Goal: Task Accomplishment & Management: Manage account settings

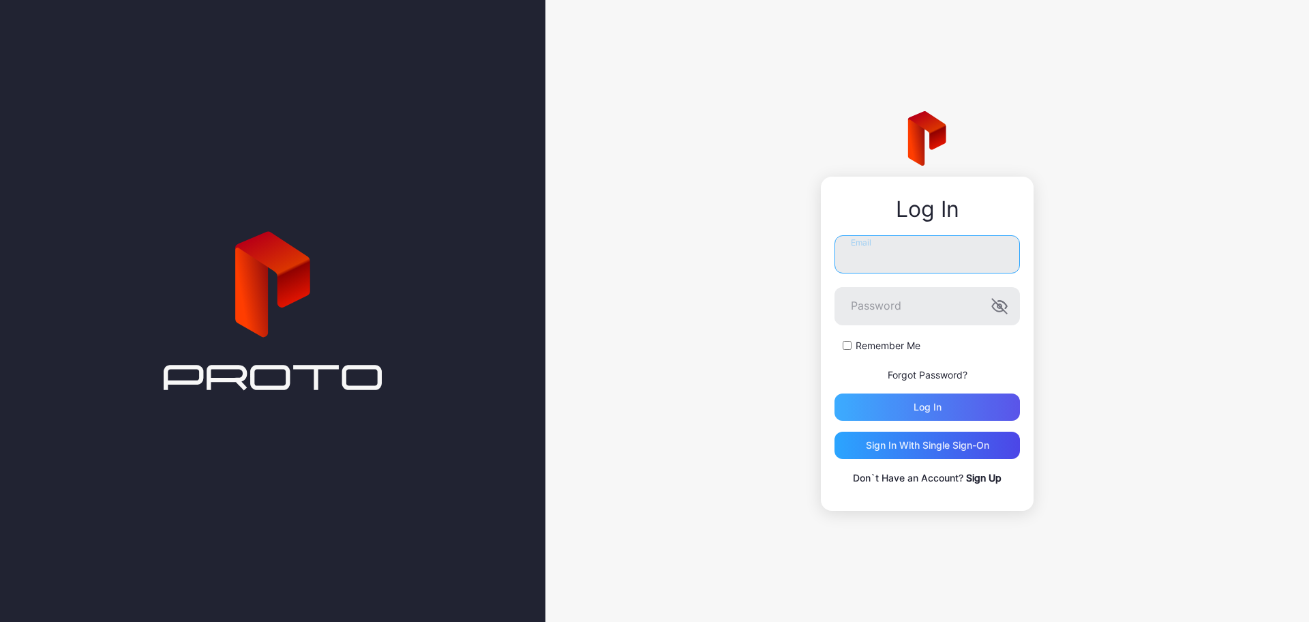
type input "**********"
click at [936, 411] on div "Log in" at bounding box center [927, 406] width 28 height 11
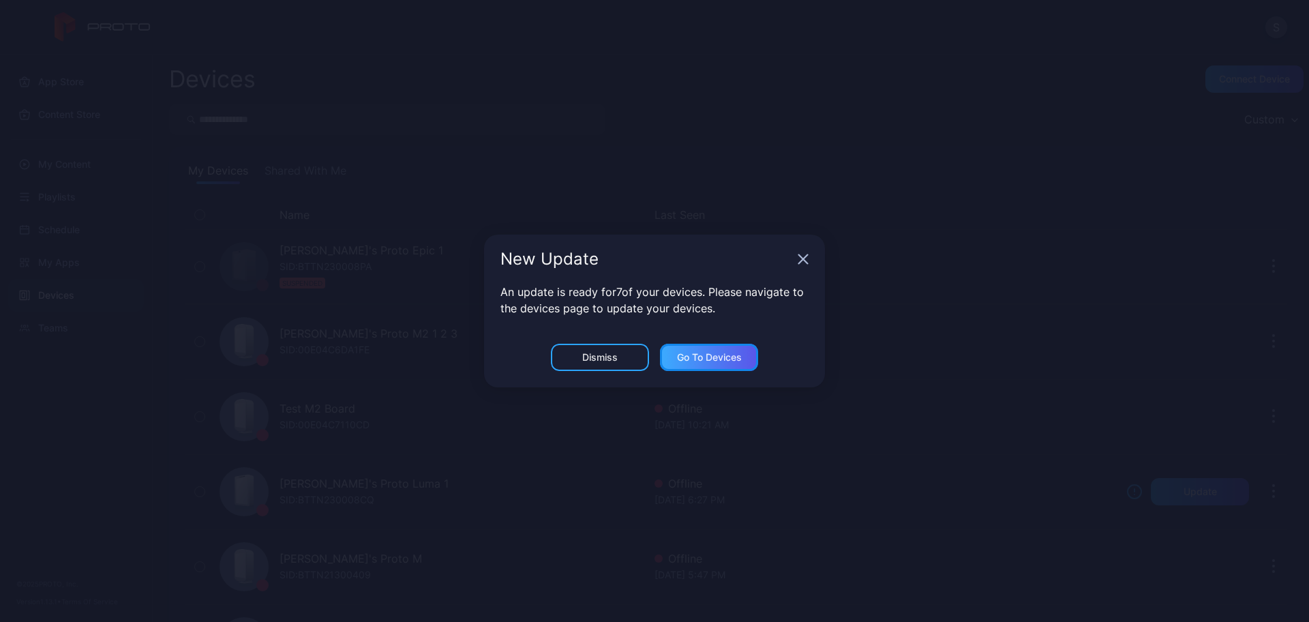
click at [703, 349] on div "Go to devices" at bounding box center [709, 357] width 98 height 27
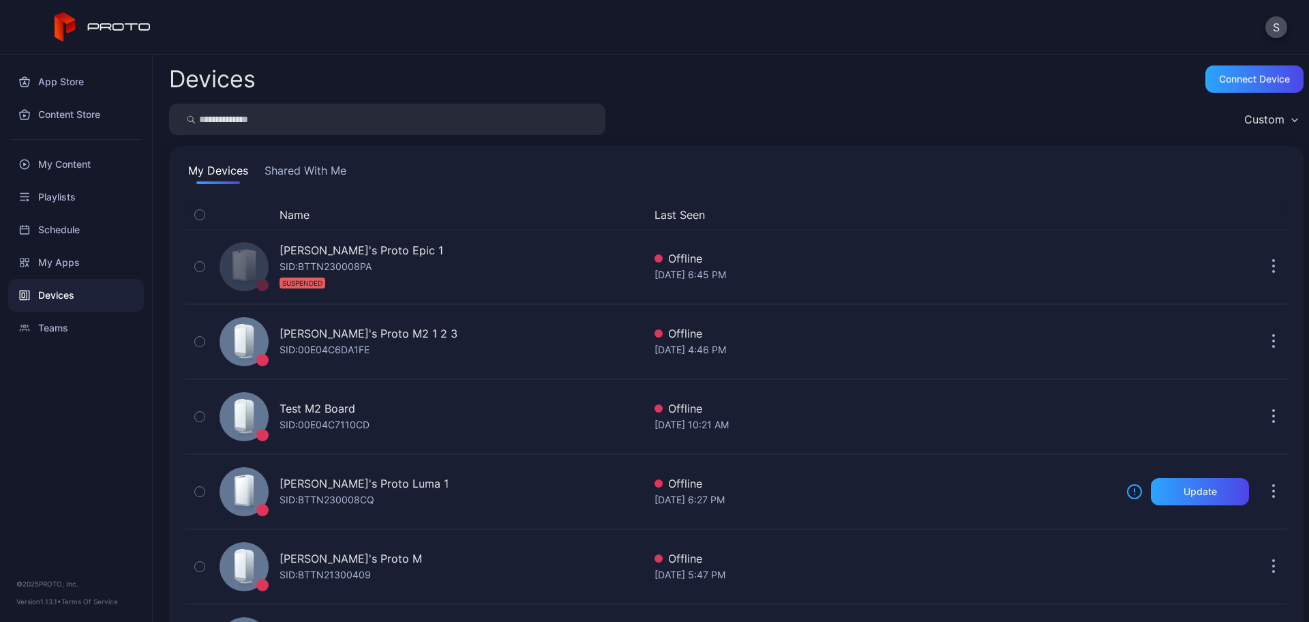
click at [78, 294] on div "Devices" at bounding box center [76, 295] width 136 height 33
click at [1219, 79] on div "Connect device" at bounding box center [1254, 79] width 71 height 11
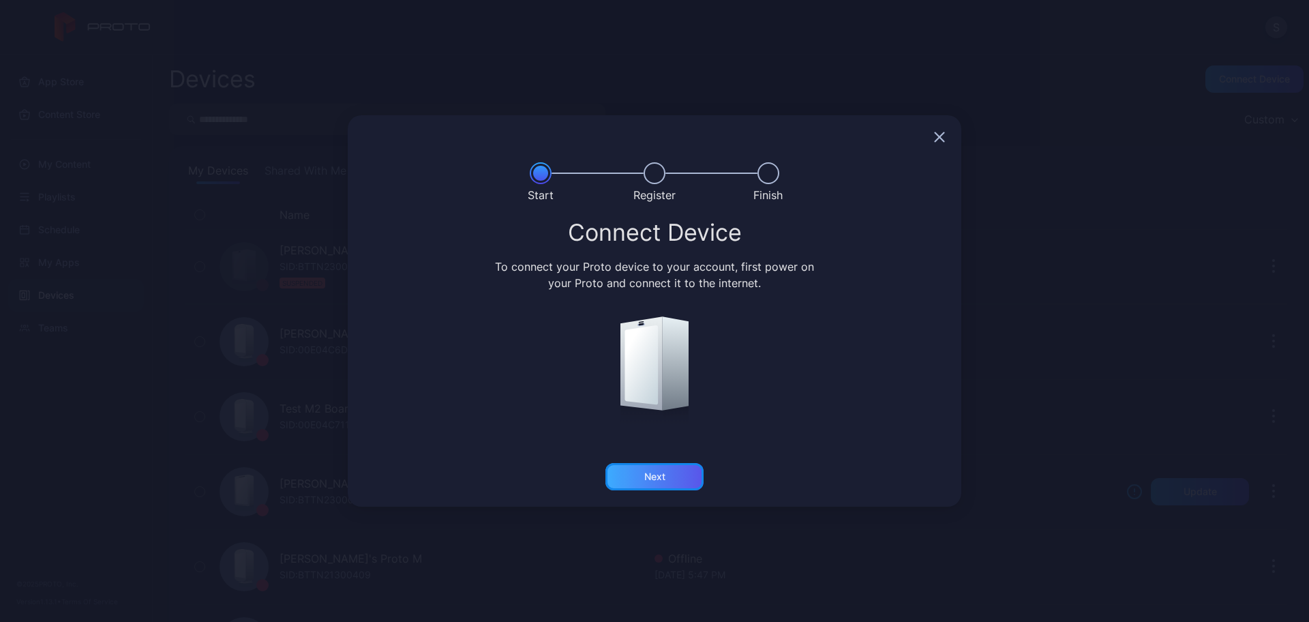
click at [660, 481] on div "Next" at bounding box center [654, 476] width 21 height 11
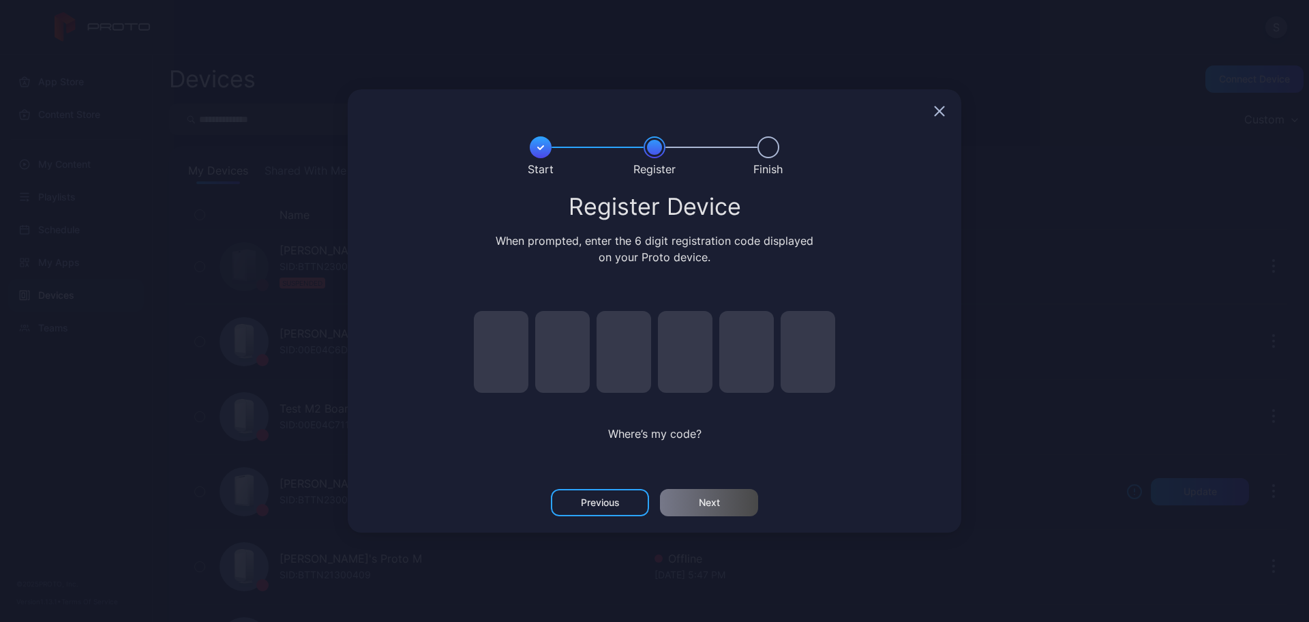
click at [501, 345] on input "pin code 1 of 6" at bounding box center [501, 352] width 55 height 82
type input "*"
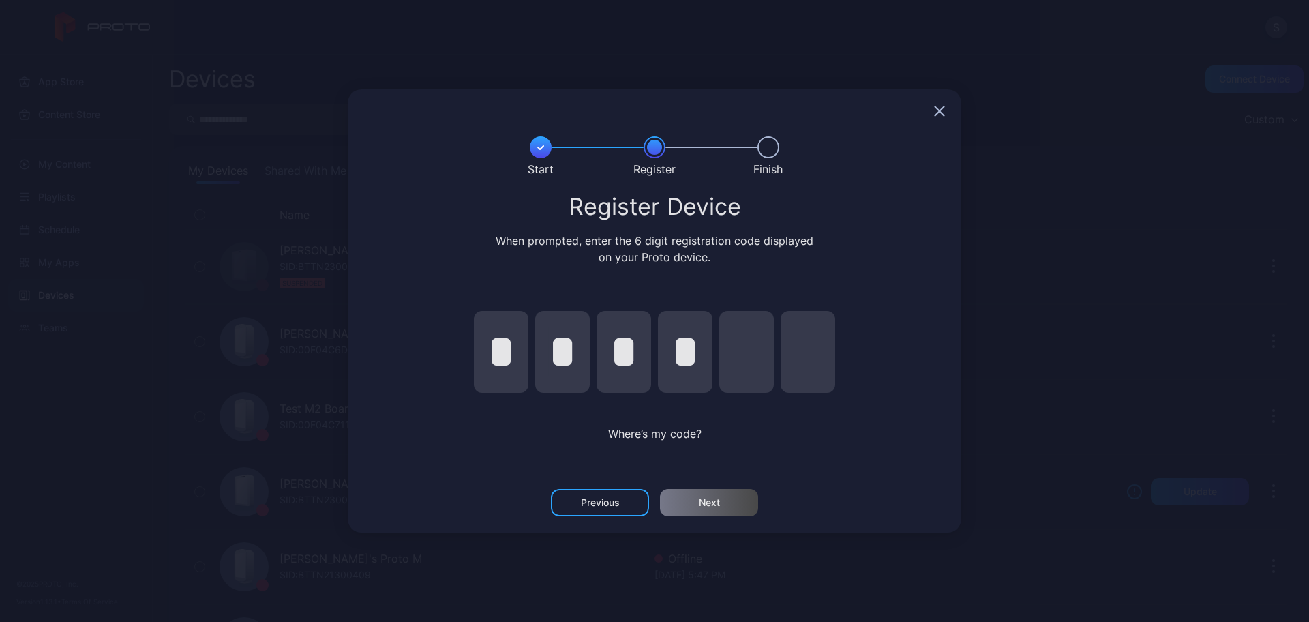
type input "*"
click at [713, 507] on div "Next" at bounding box center [709, 502] width 21 height 11
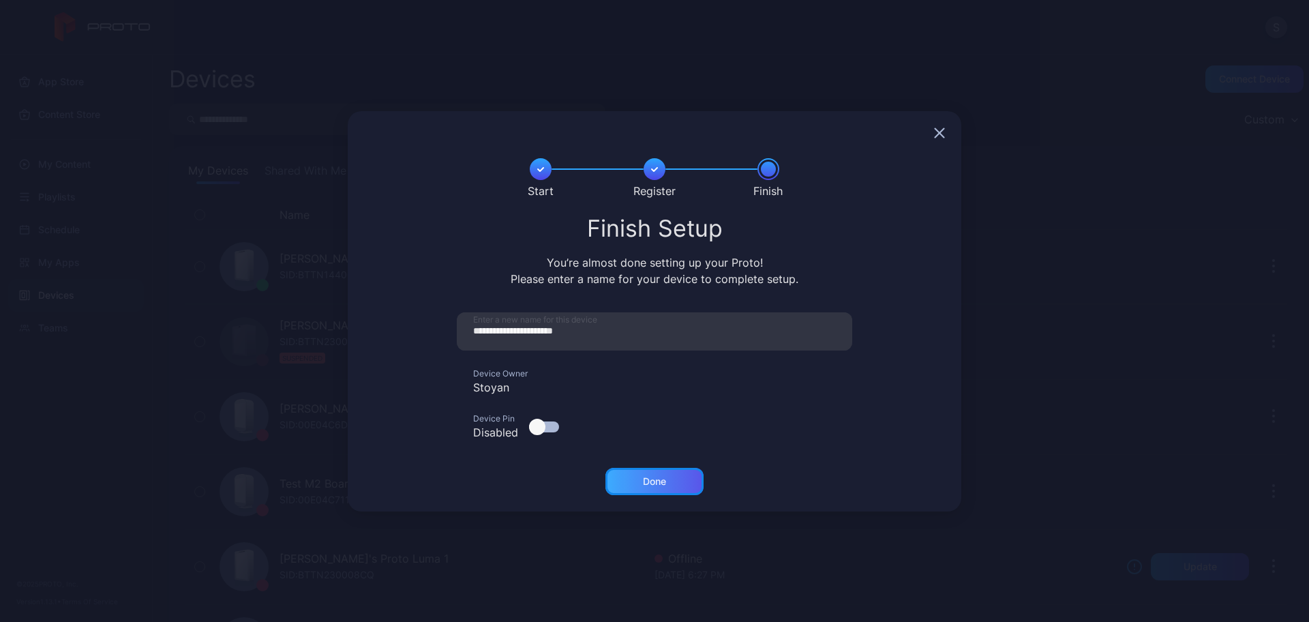
click at [666, 479] on div "Done" at bounding box center [654, 481] width 23 height 11
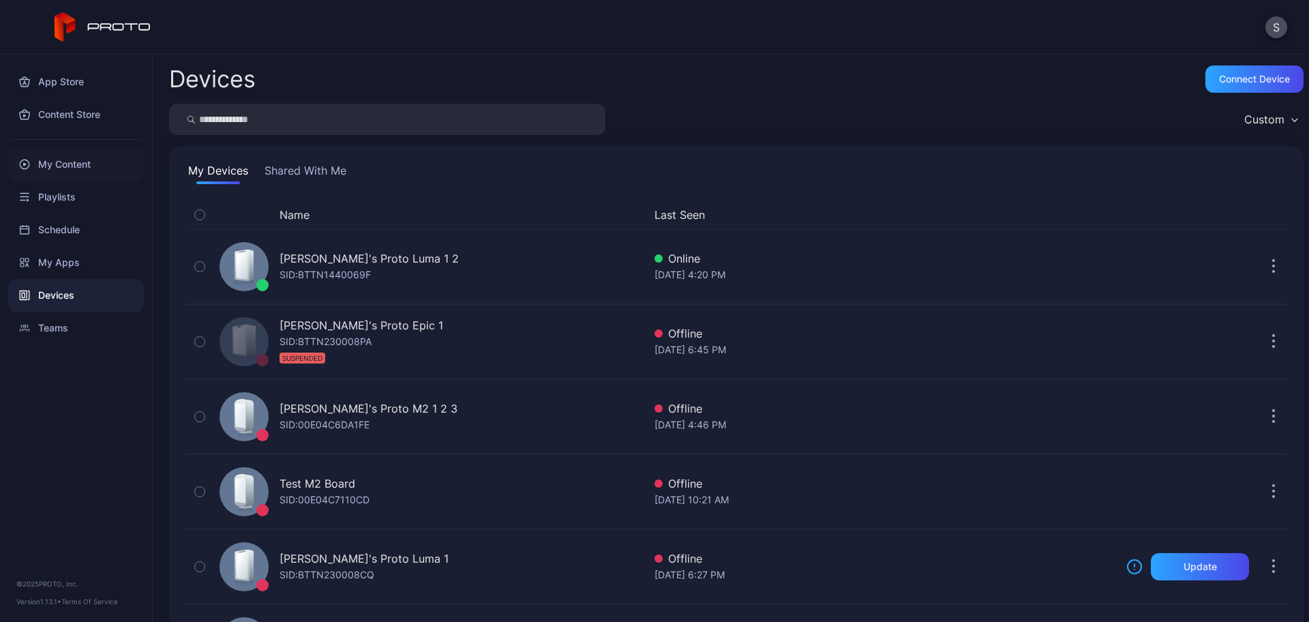
click at [75, 170] on div "My Content" at bounding box center [76, 164] width 136 height 33
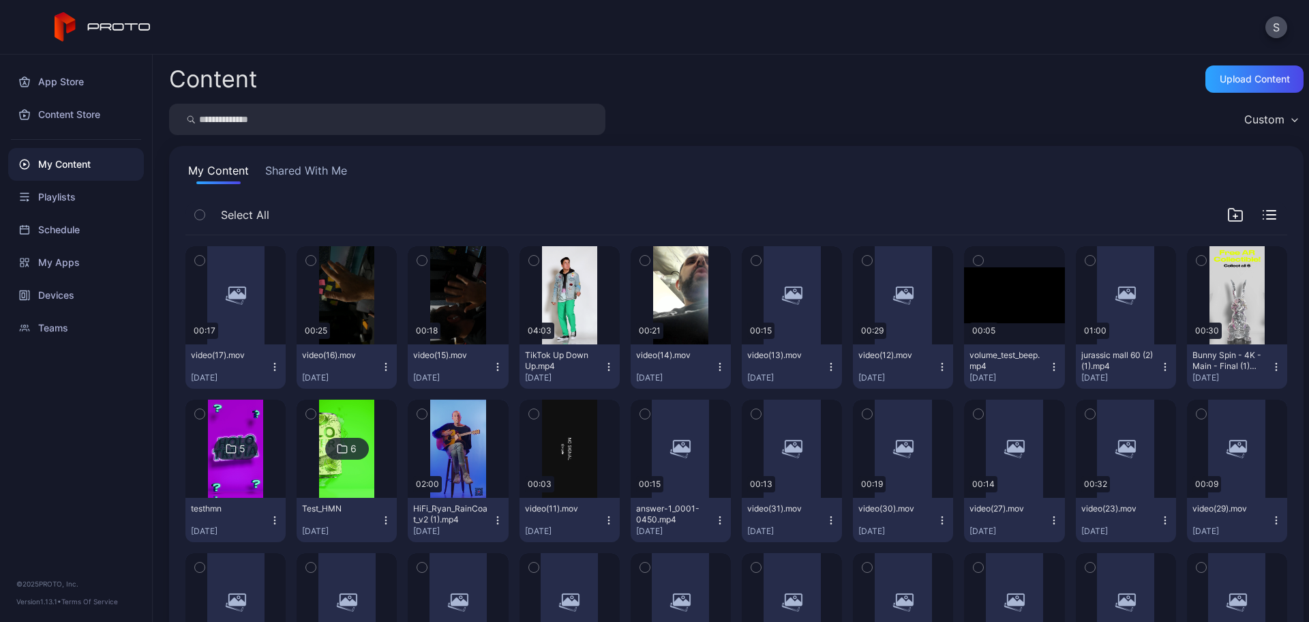
click at [319, 168] on button "Shared With Me" at bounding box center [305, 173] width 87 height 22
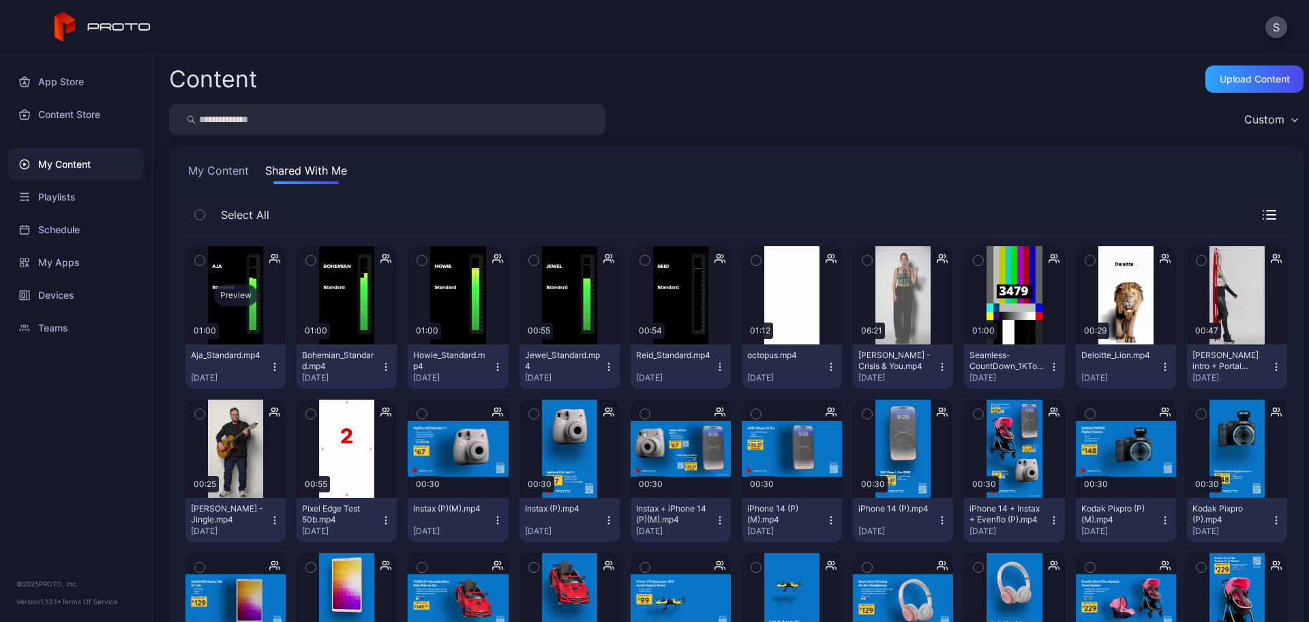
click at [235, 290] on div "Preview" at bounding box center [236, 295] width 44 height 22
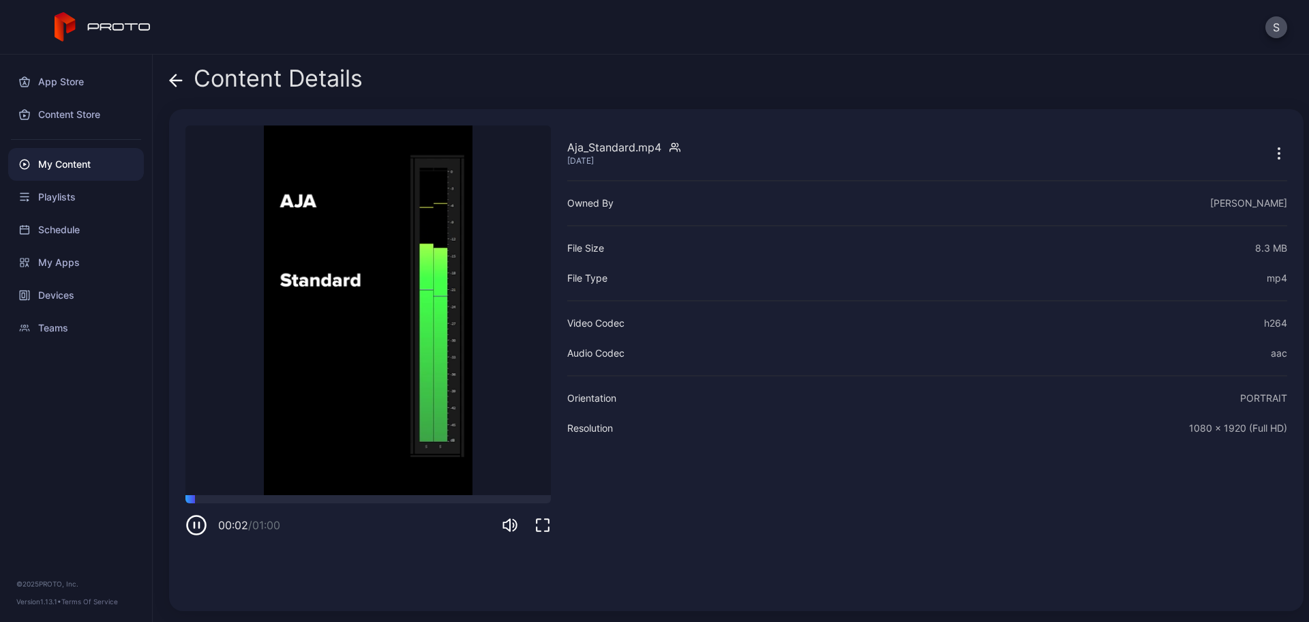
click at [179, 80] on icon at bounding box center [176, 80] width 12 height 0
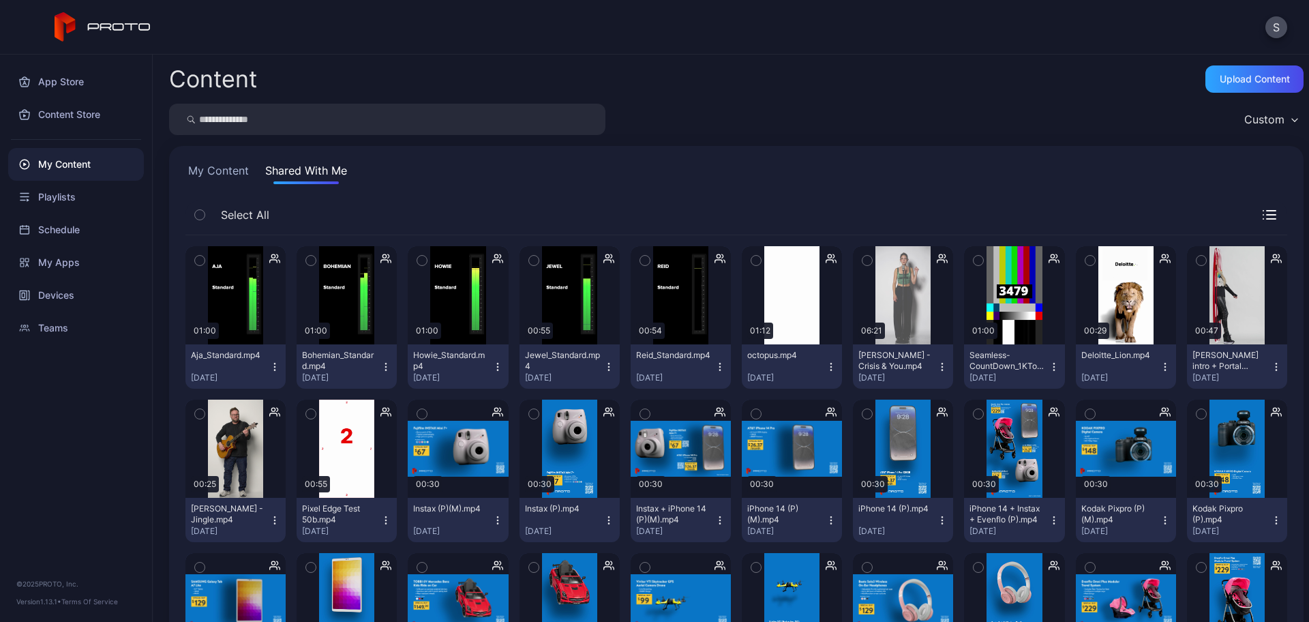
click at [200, 258] on icon "button" at bounding box center [200, 260] width 10 height 15
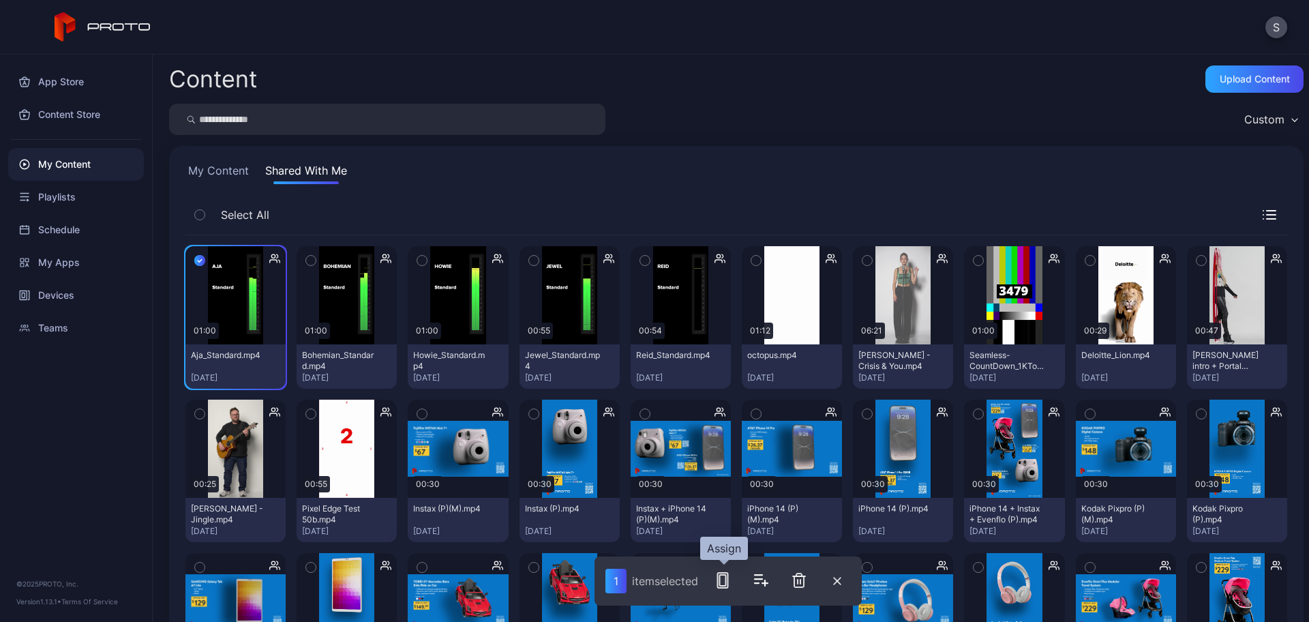
click at [727, 590] on button "button" at bounding box center [722, 579] width 27 height 27
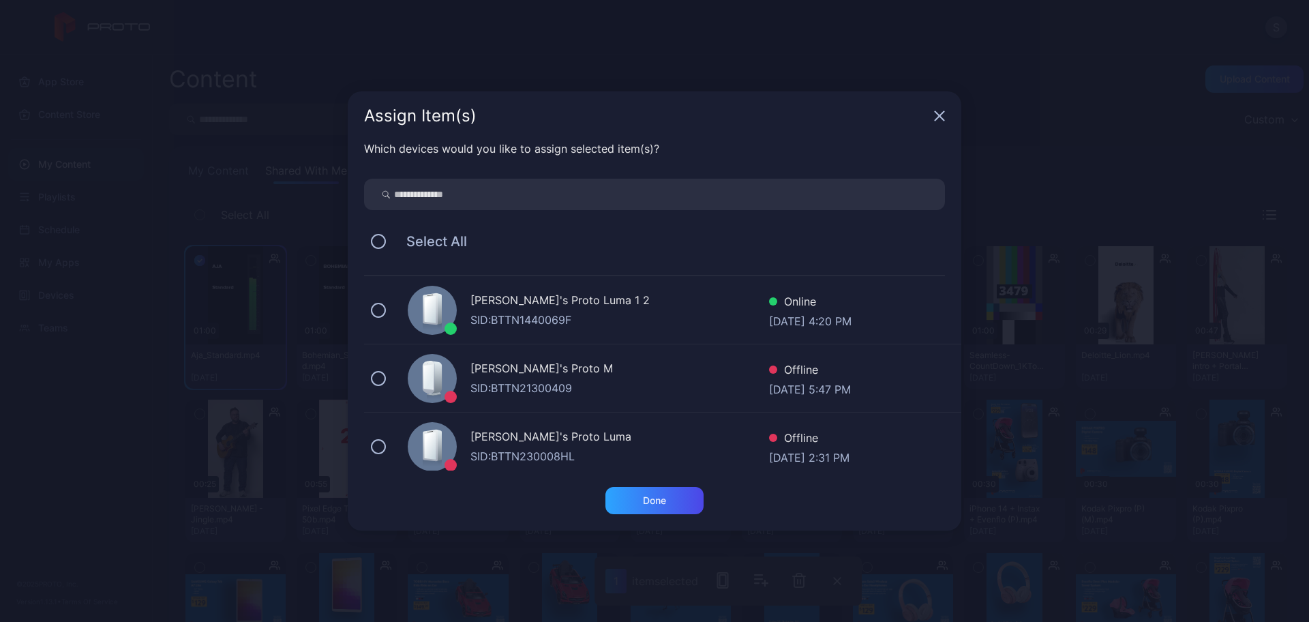
click at [547, 308] on div "Stoyan's Proto Luma 1 2" at bounding box center [619, 302] width 299 height 20
click at [665, 488] on div "Done" at bounding box center [654, 500] width 98 height 27
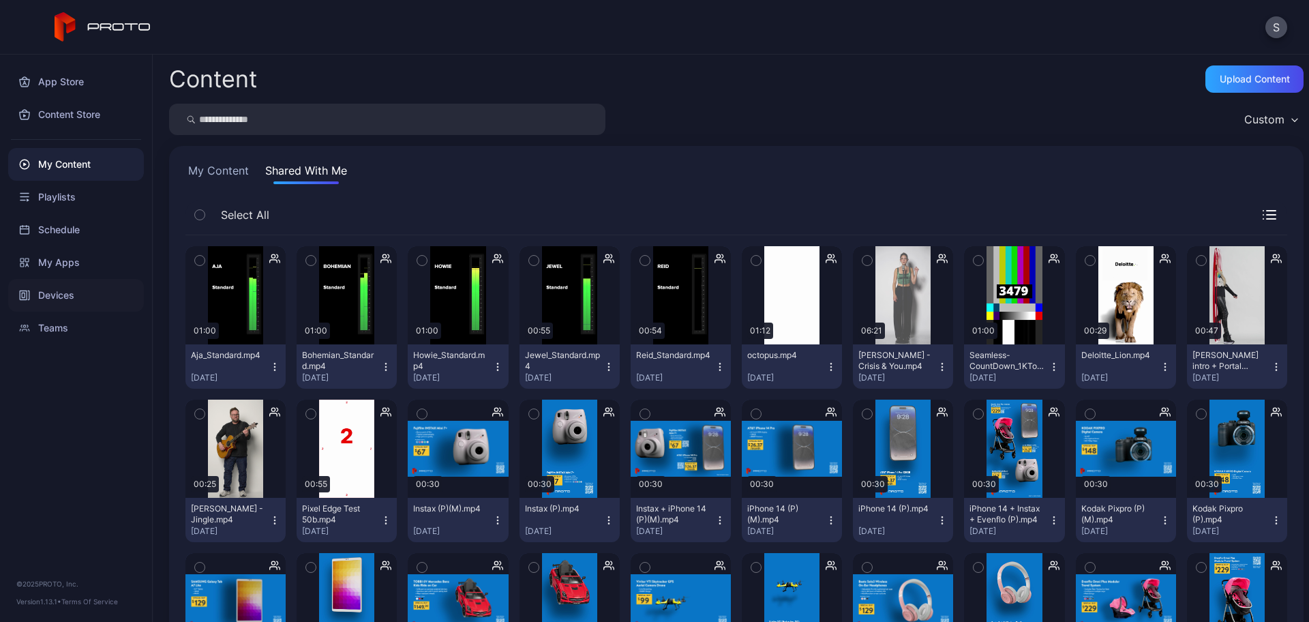
click at [61, 296] on div "Devices" at bounding box center [76, 295] width 136 height 33
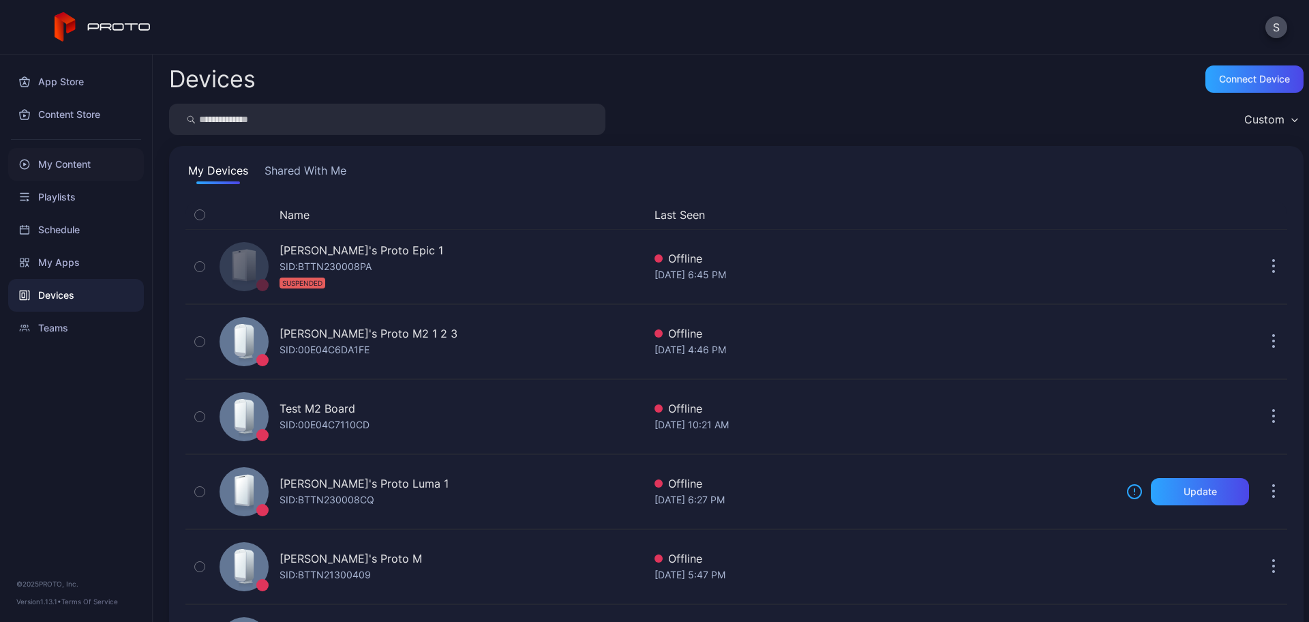
click at [89, 168] on div "My Content" at bounding box center [76, 164] width 136 height 33
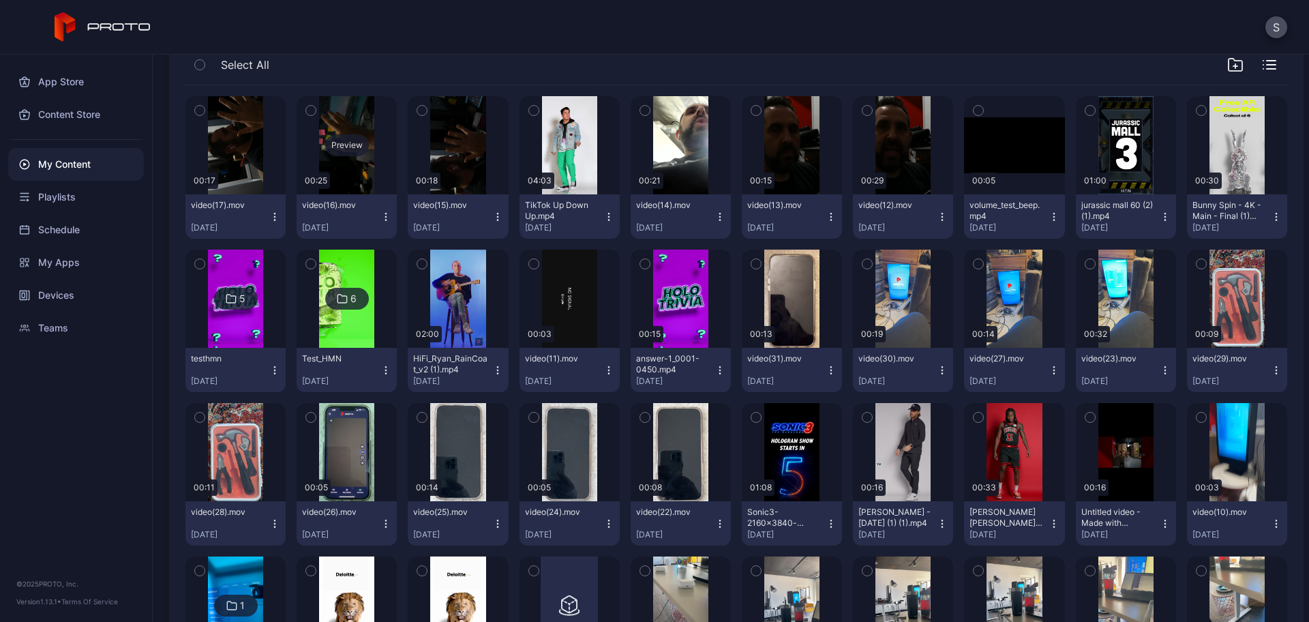
scroll to position [101, 0]
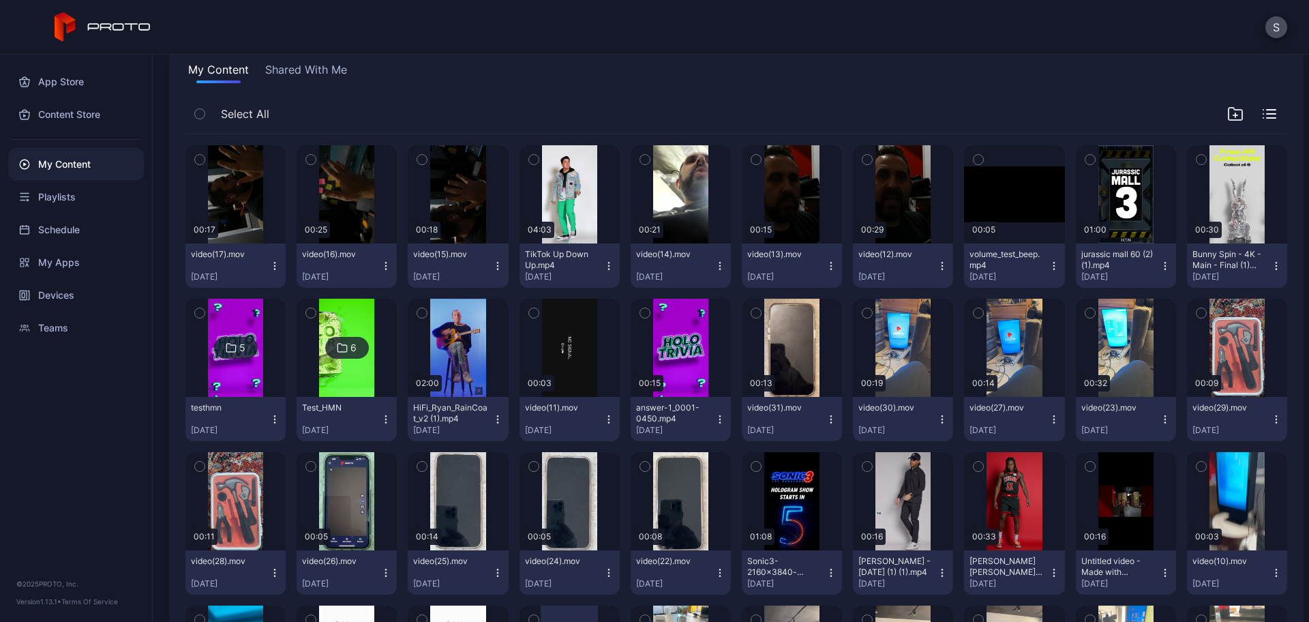
click at [421, 314] on icon "button" at bounding box center [422, 312] width 10 height 15
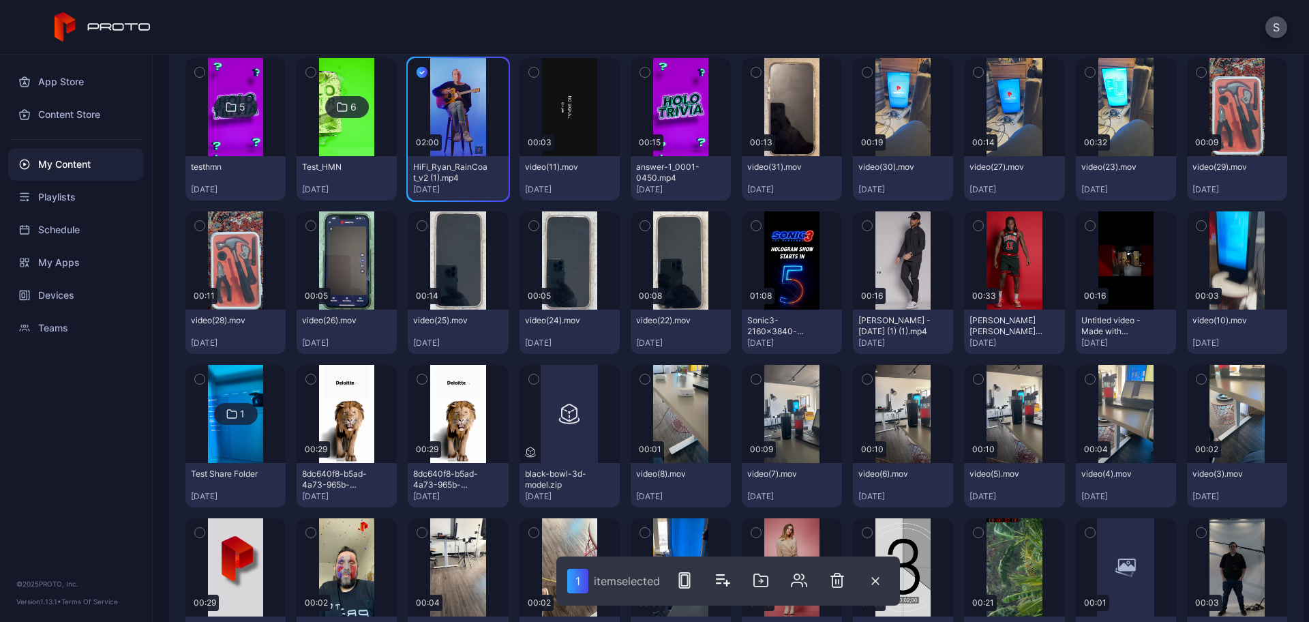
scroll to position [343, 0]
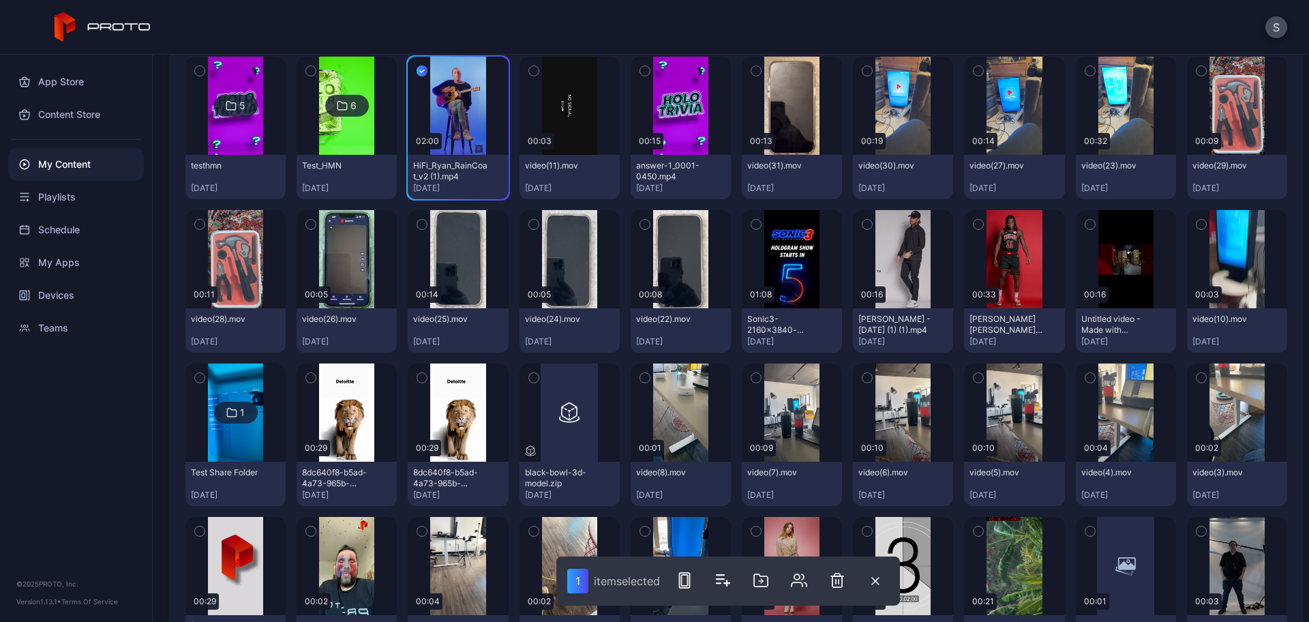
click at [744, 520] on button "button" at bounding box center [756, 531] width 29 height 29
click at [689, 575] on icon "button" at bounding box center [688, 580] width 16 height 16
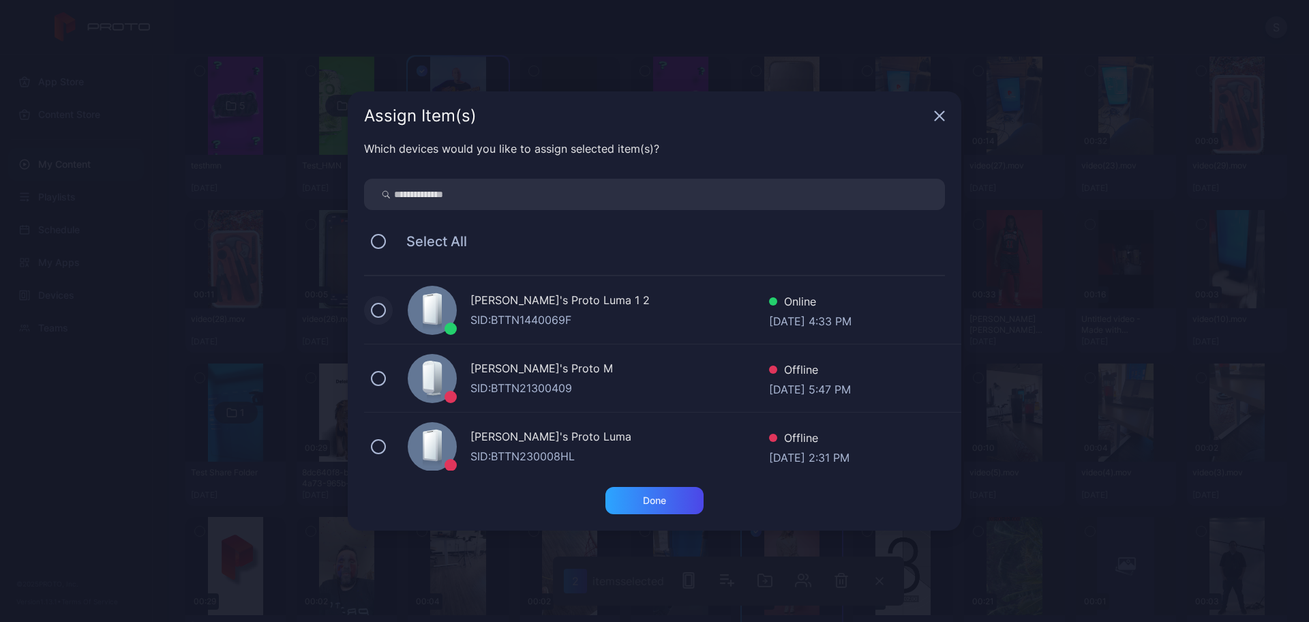
click at [376, 309] on button at bounding box center [378, 310] width 15 height 15
click at [648, 495] on div "Done" at bounding box center [654, 500] width 23 height 11
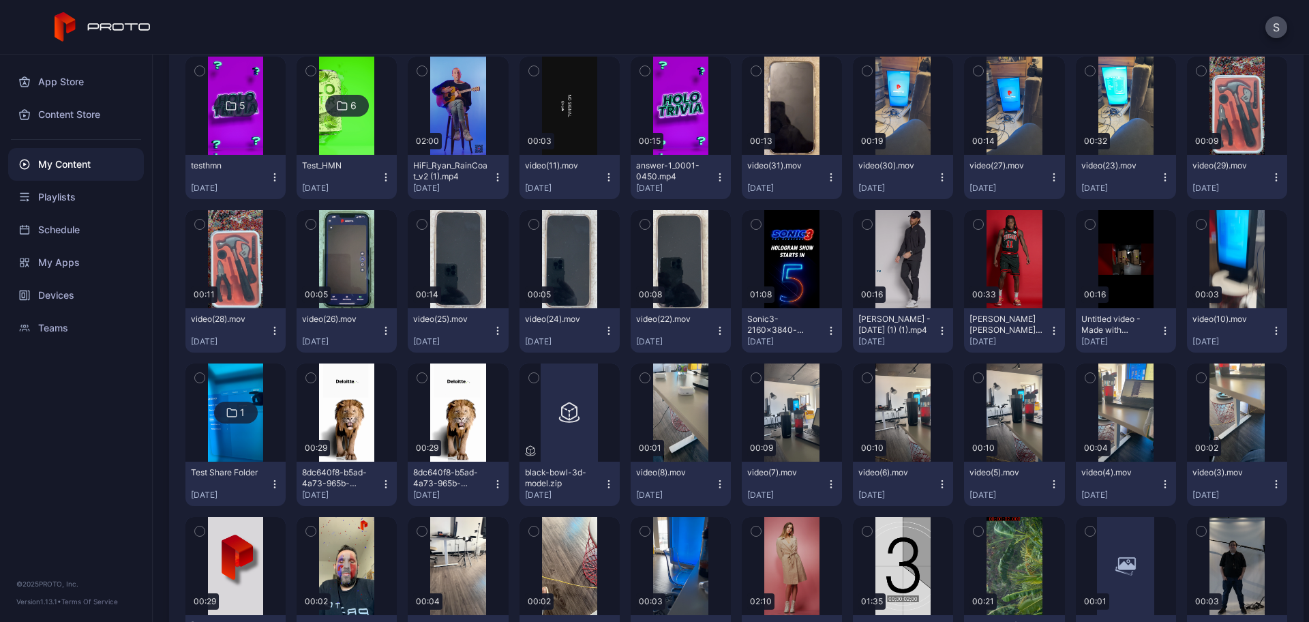
scroll to position [0, 0]
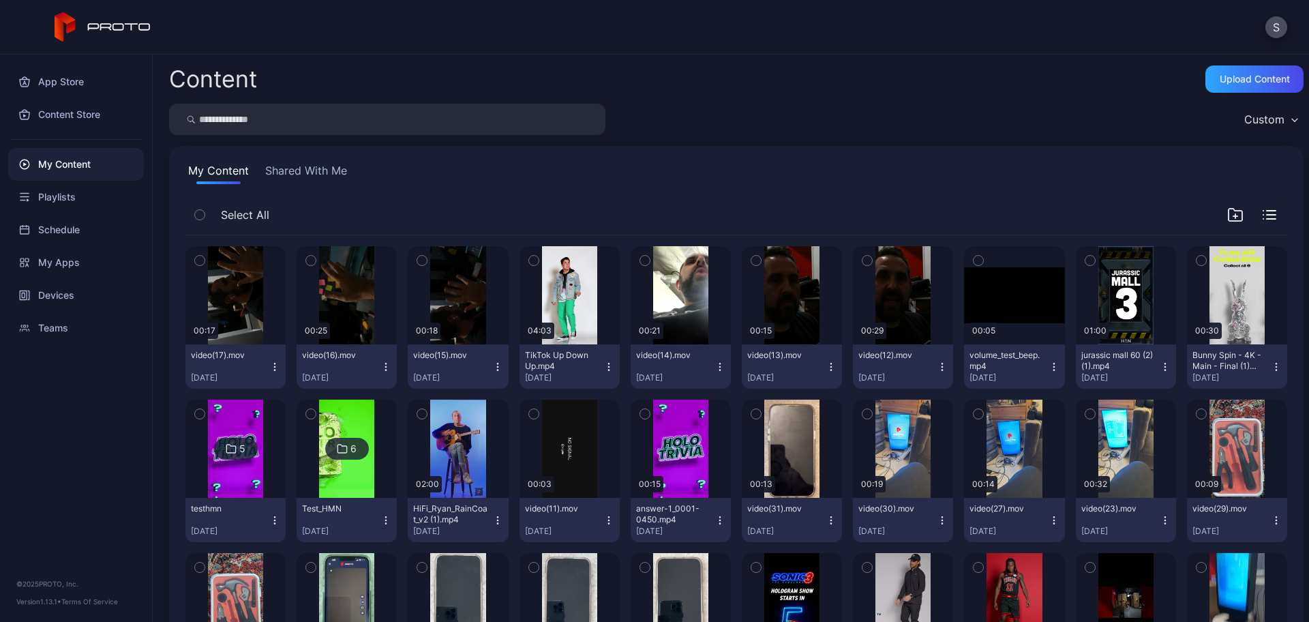
click at [283, 174] on button "Shared With Me" at bounding box center [305, 173] width 87 height 22
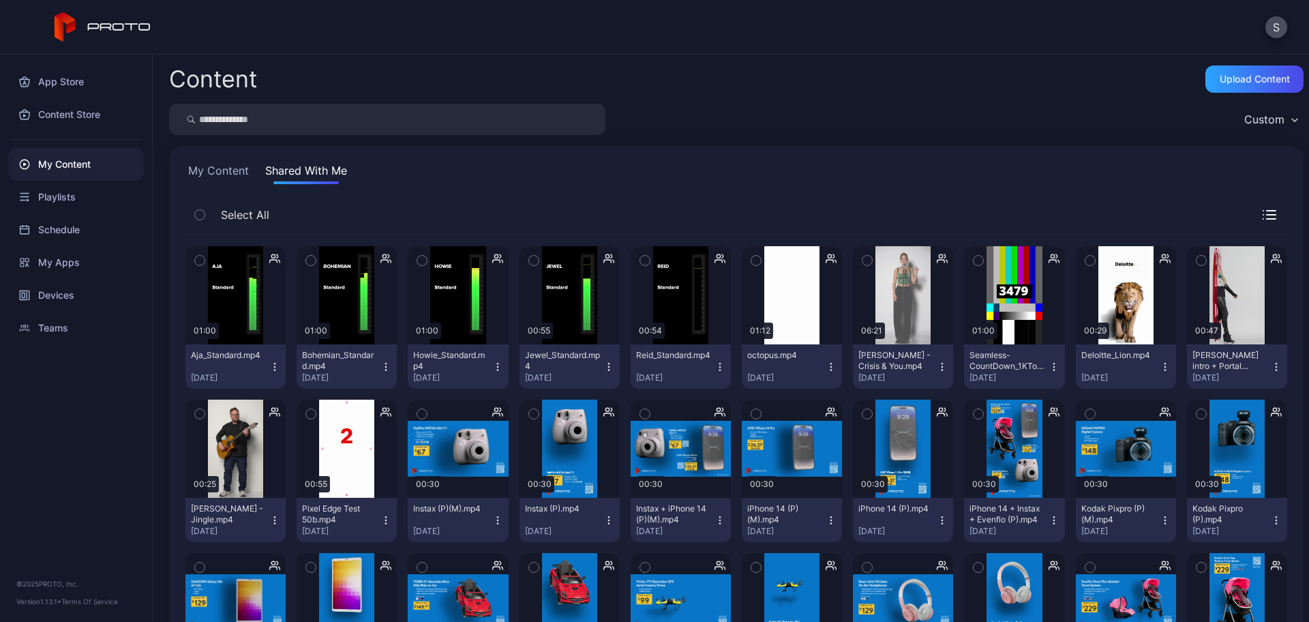
click at [200, 261] on icon "button" at bounding box center [200, 260] width 10 height 15
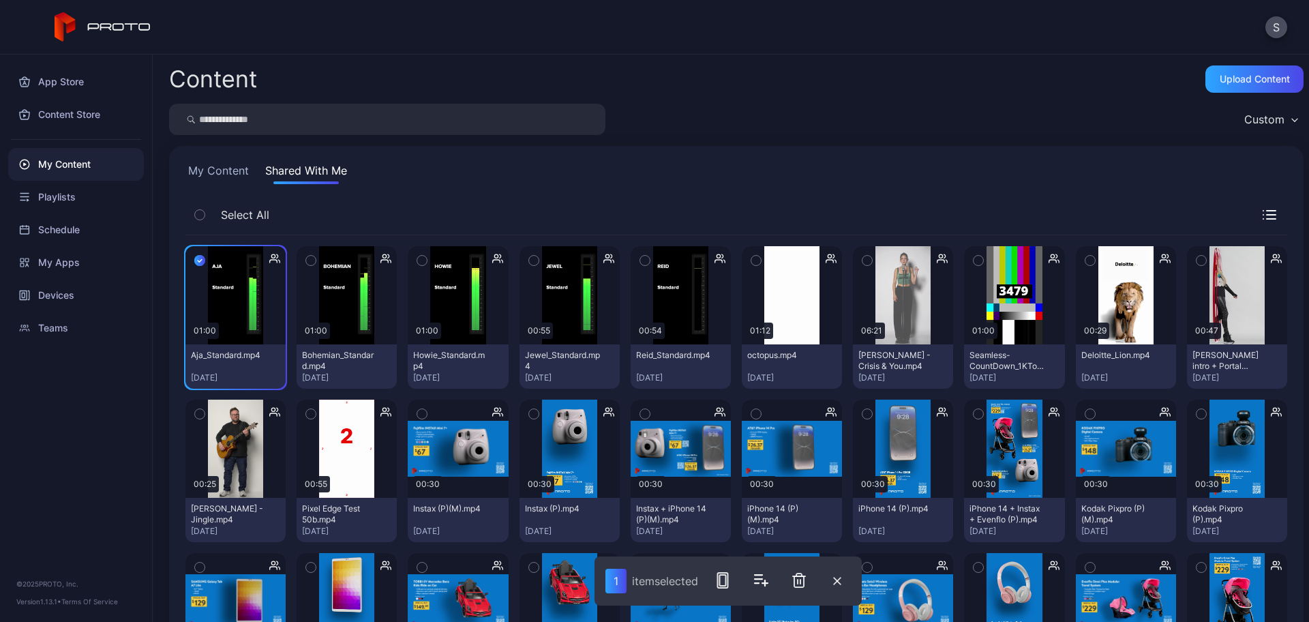
click at [314, 265] on icon "button" at bounding box center [311, 260] width 10 height 15
click at [429, 257] on button "button" at bounding box center [422, 260] width 29 height 29
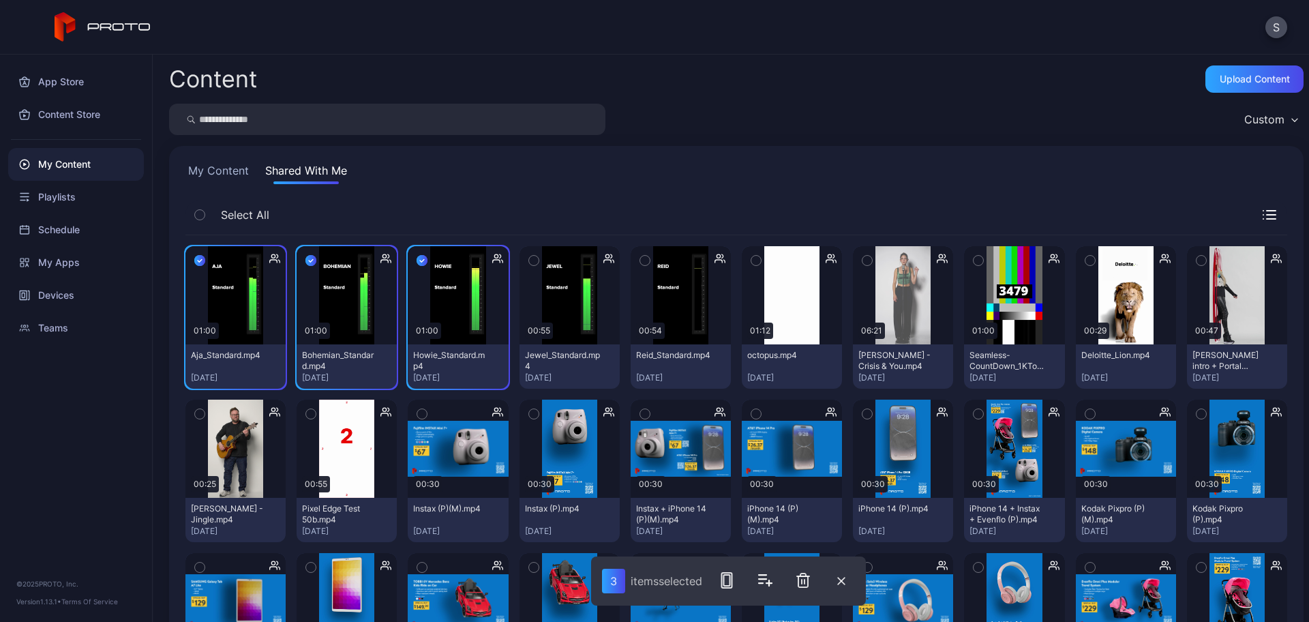
click at [530, 259] on icon "button" at bounding box center [534, 260] width 10 height 15
click at [630, 258] on button "button" at bounding box center [644, 260] width 29 height 29
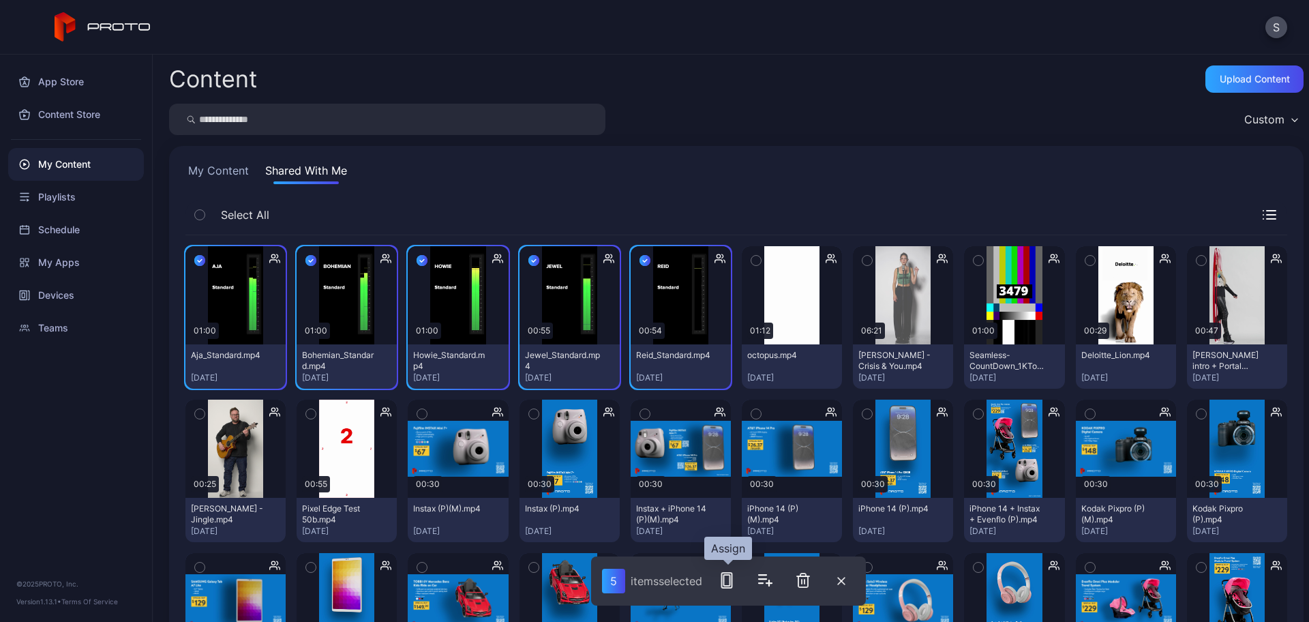
click at [725, 583] on rect "button" at bounding box center [726, 580] width 6 height 11
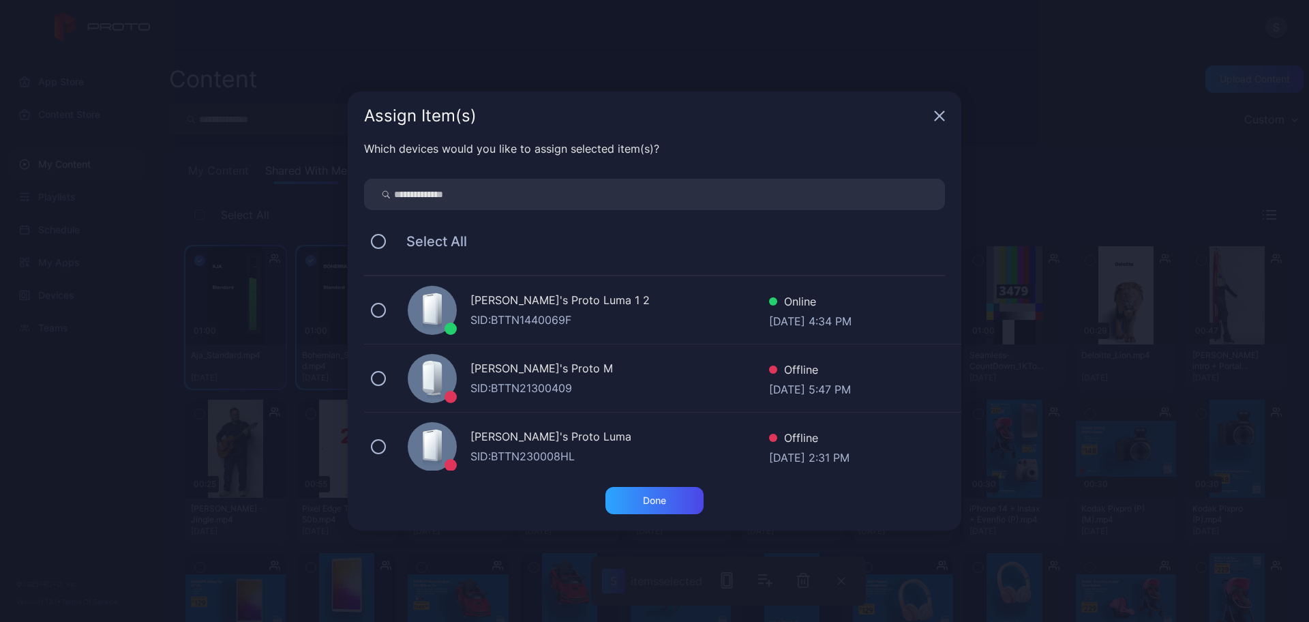
click at [493, 307] on div "Stoyan's Proto Luma 1 2" at bounding box center [619, 302] width 299 height 20
click at [631, 488] on div "Done" at bounding box center [654, 500] width 98 height 27
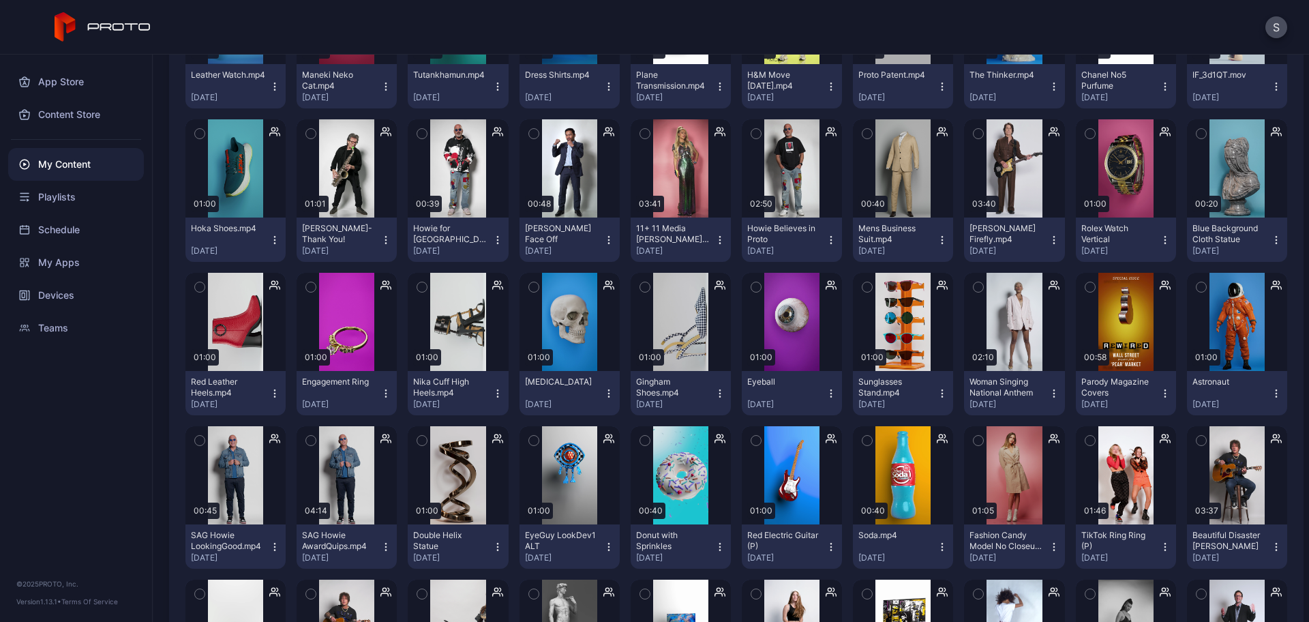
scroll to position [1850, 0]
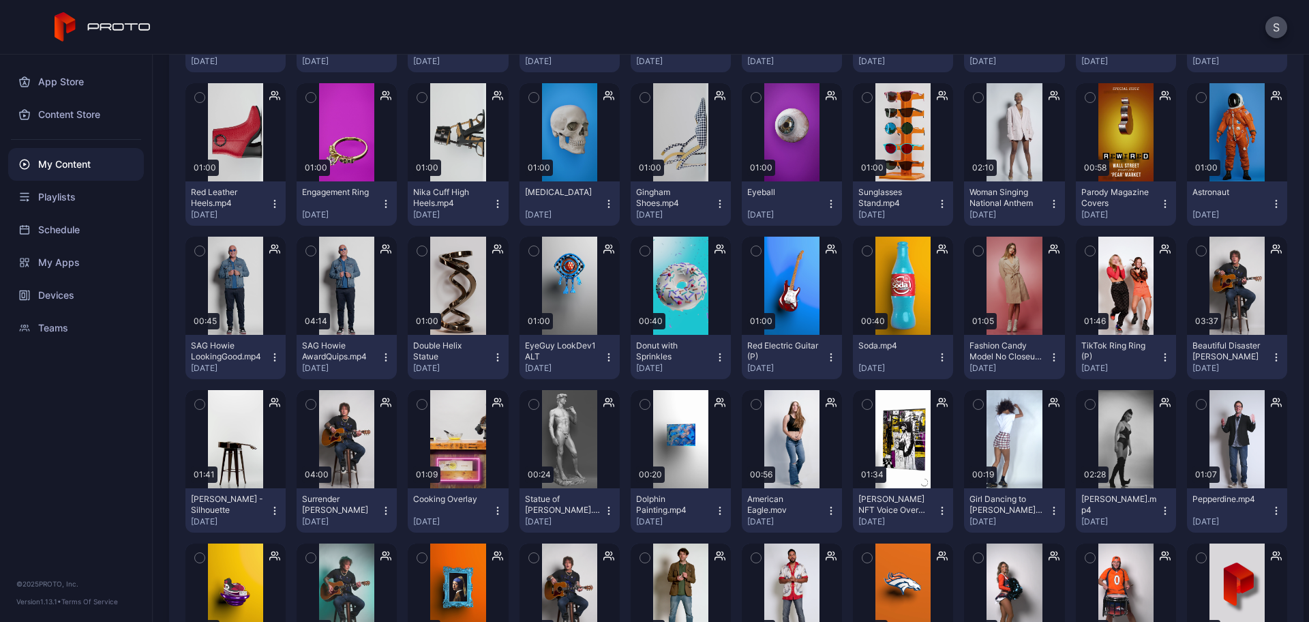
click at [318, 401] on button "button" at bounding box center [310, 404] width 29 height 29
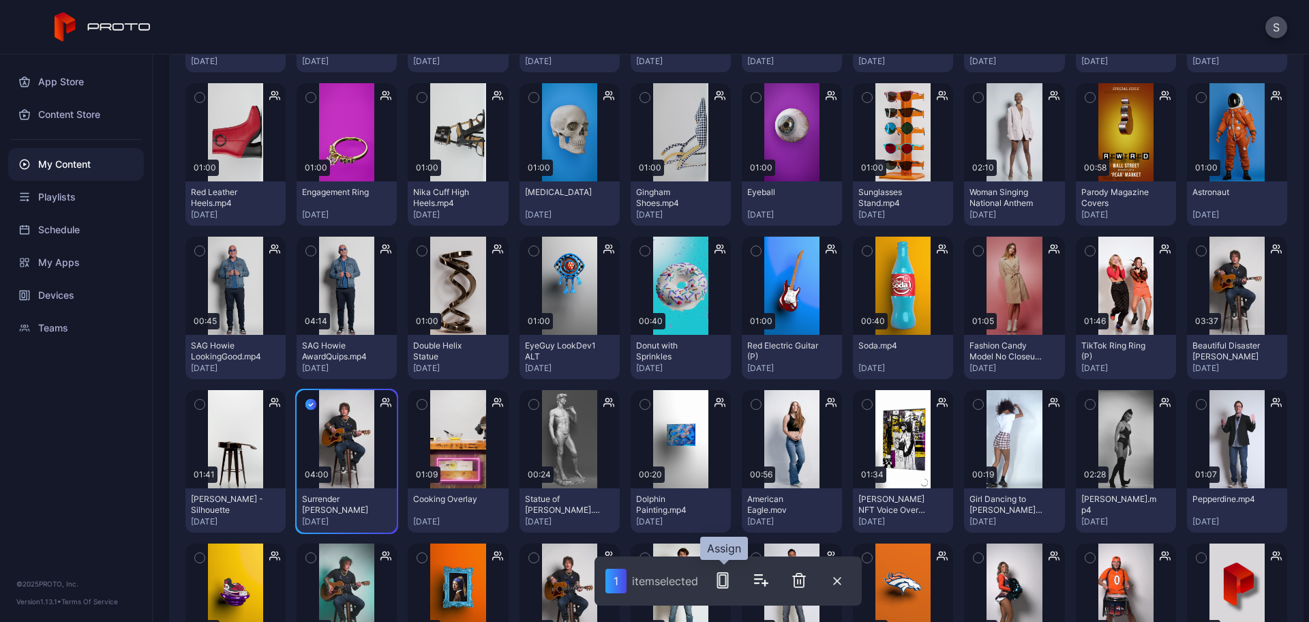
click at [718, 585] on icon "button" at bounding box center [722, 580] width 16 height 16
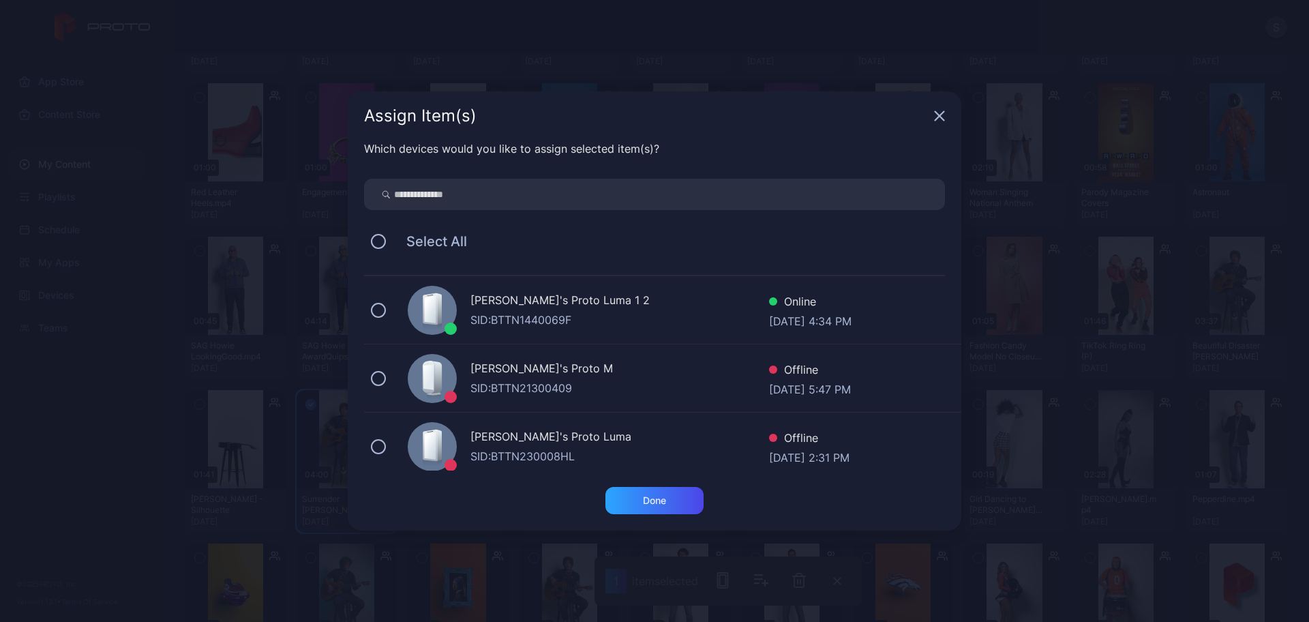
click at [454, 308] on div at bounding box center [432, 310] width 49 height 49
click at [660, 503] on div "Done" at bounding box center [654, 500] width 23 height 11
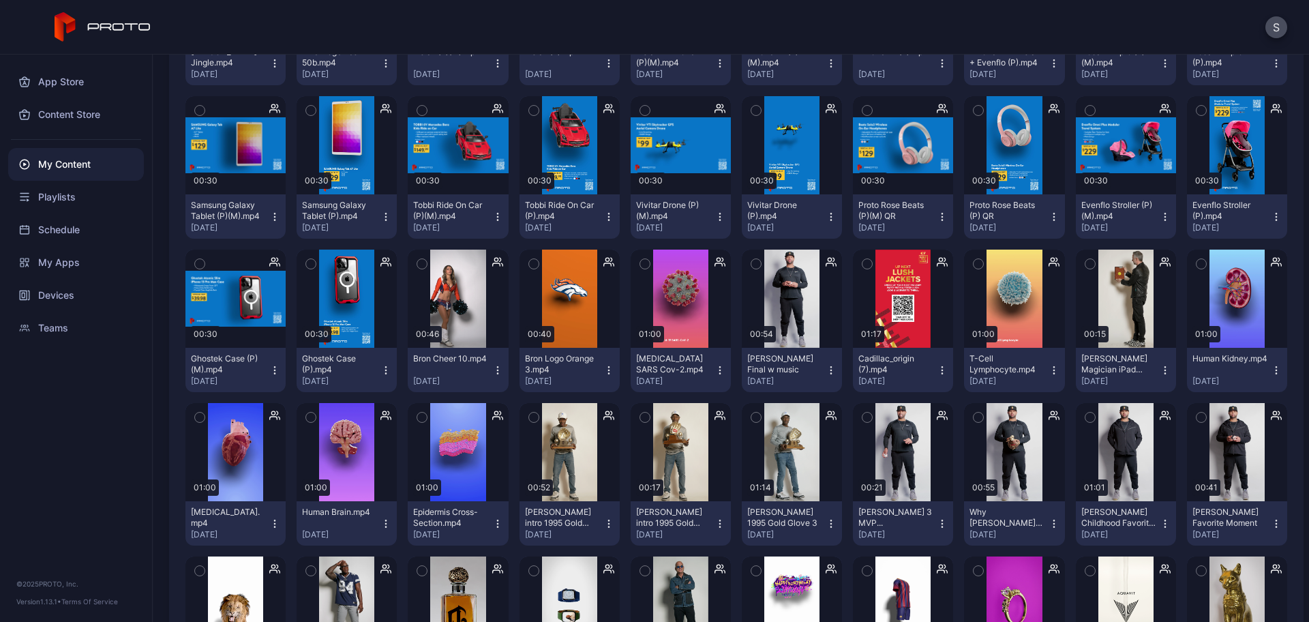
scroll to position [0, 0]
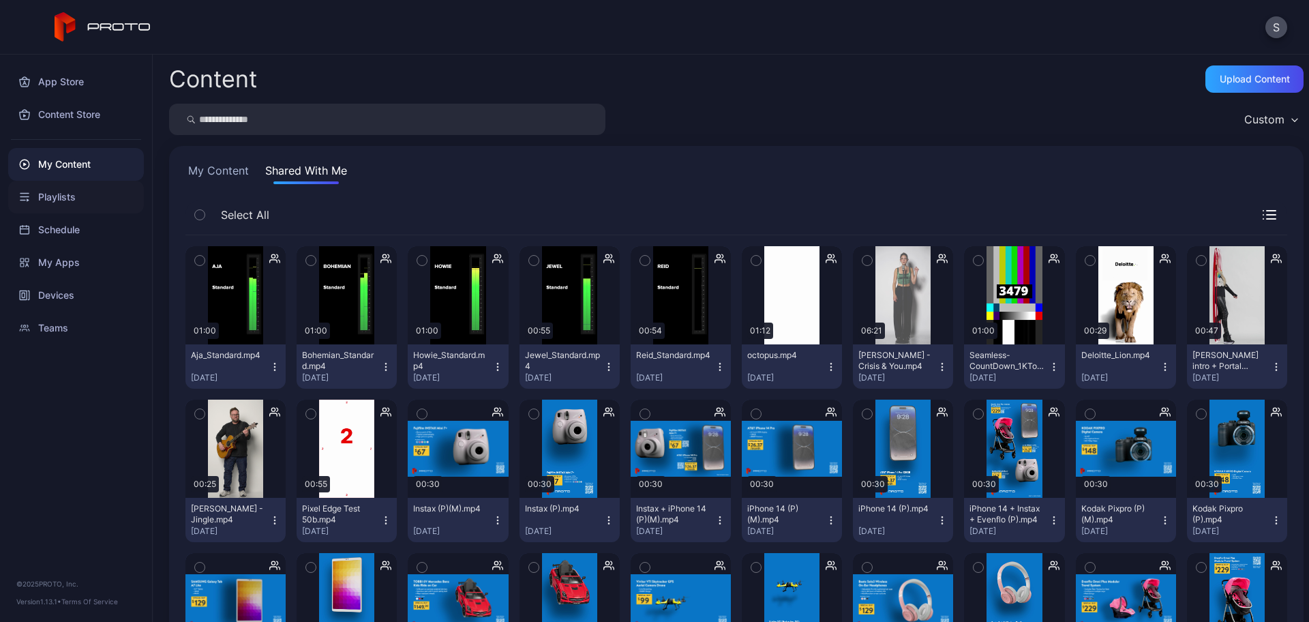
click at [77, 204] on div "Playlists" at bounding box center [76, 197] width 136 height 33
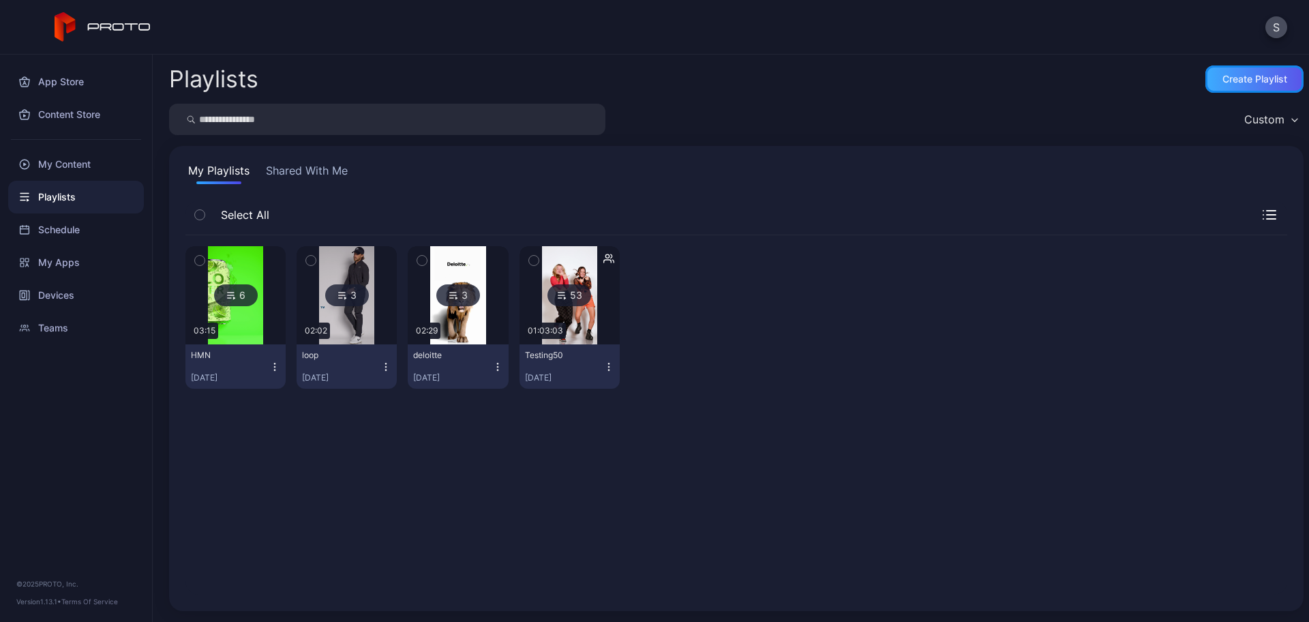
click at [1246, 80] on div "Create Playlist" at bounding box center [1254, 79] width 65 height 11
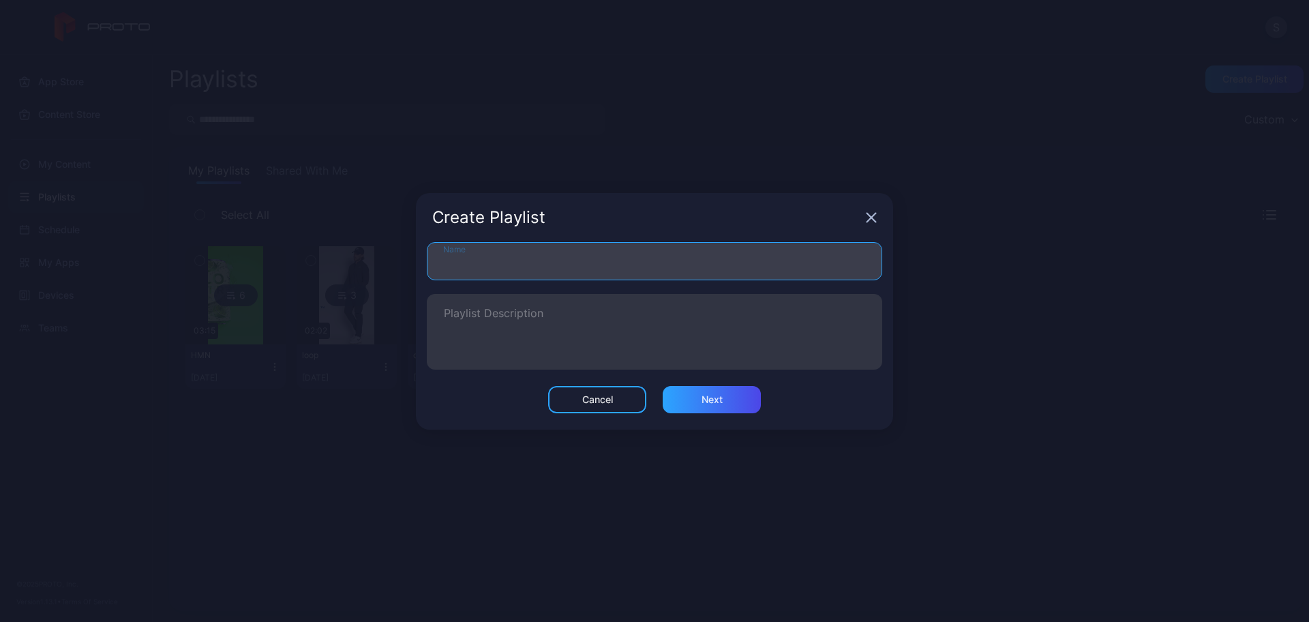
click at [541, 273] on input "Name" at bounding box center [654, 261] width 455 height 38
click at [484, 268] on input "Name" at bounding box center [654, 261] width 455 height 38
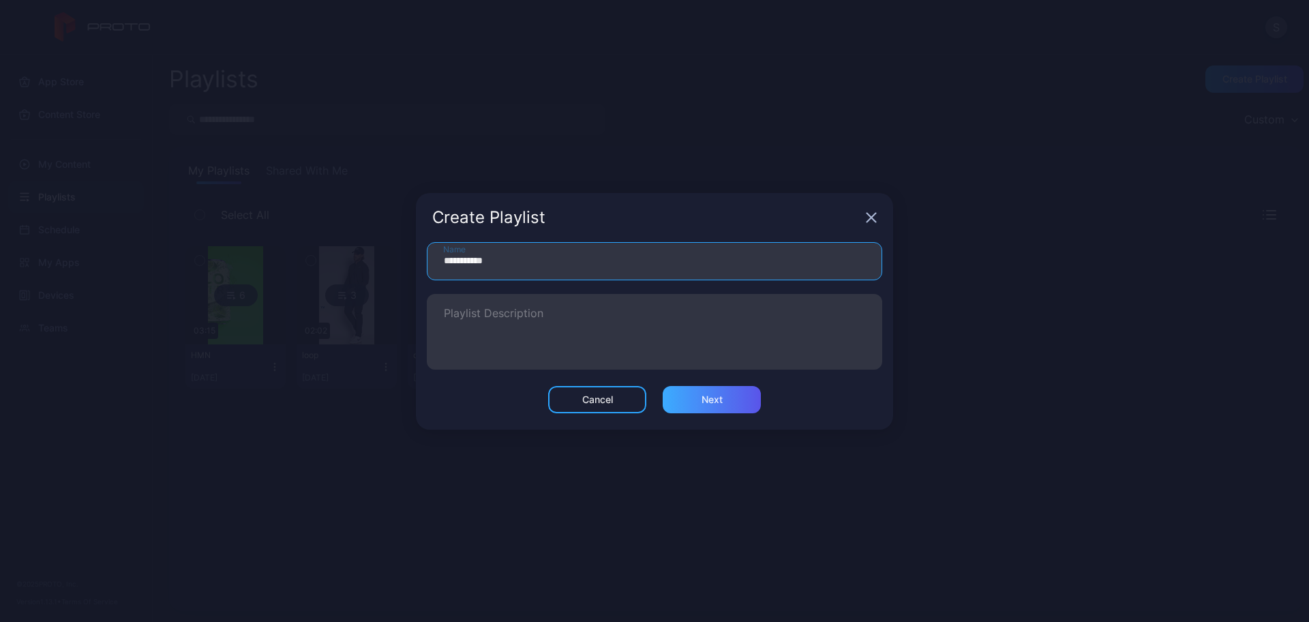
type input "**********"
click at [705, 399] on div "Next" at bounding box center [711, 399] width 21 height 11
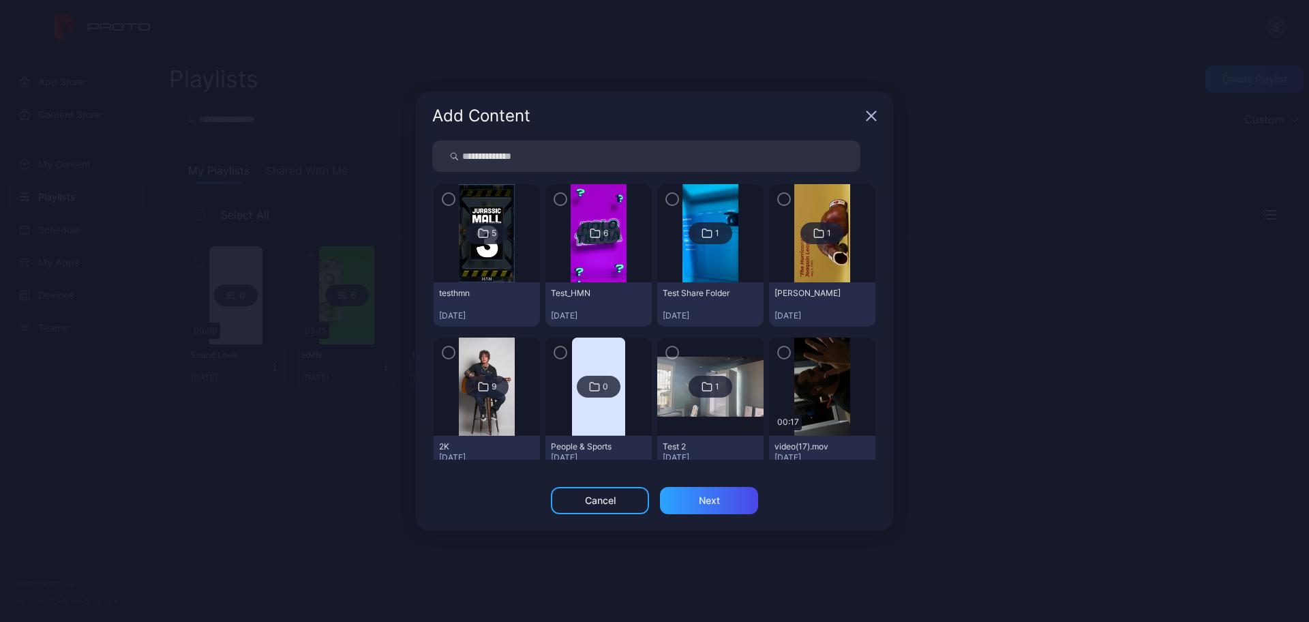
click at [506, 163] on input "search" at bounding box center [646, 155] width 428 height 31
type input "***"
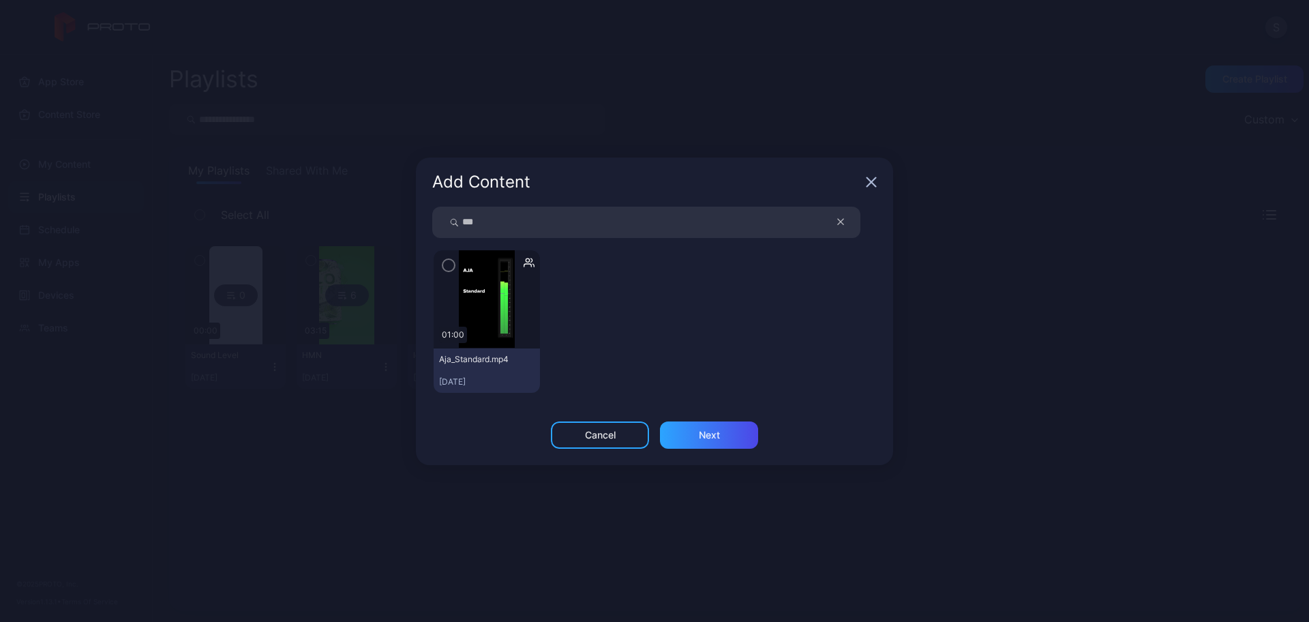
click at [450, 271] on icon "button" at bounding box center [448, 265] width 11 height 15
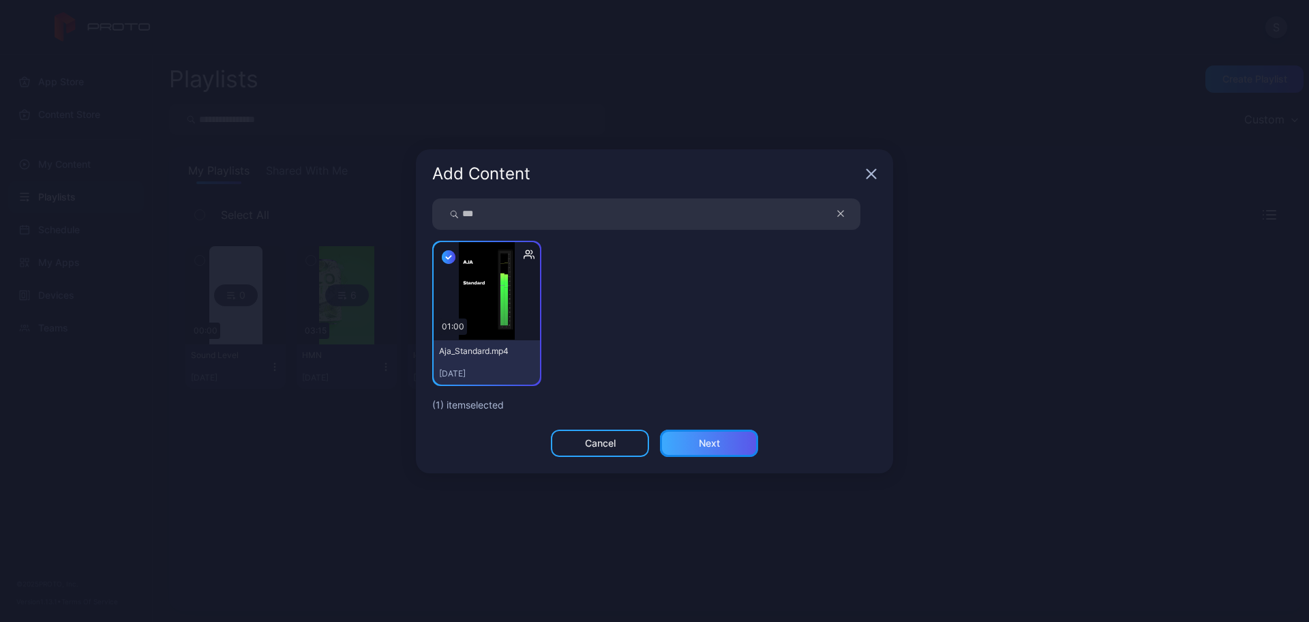
click at [686, 440] on div "Next" at bounding box center [709, 442] width 98 height 27
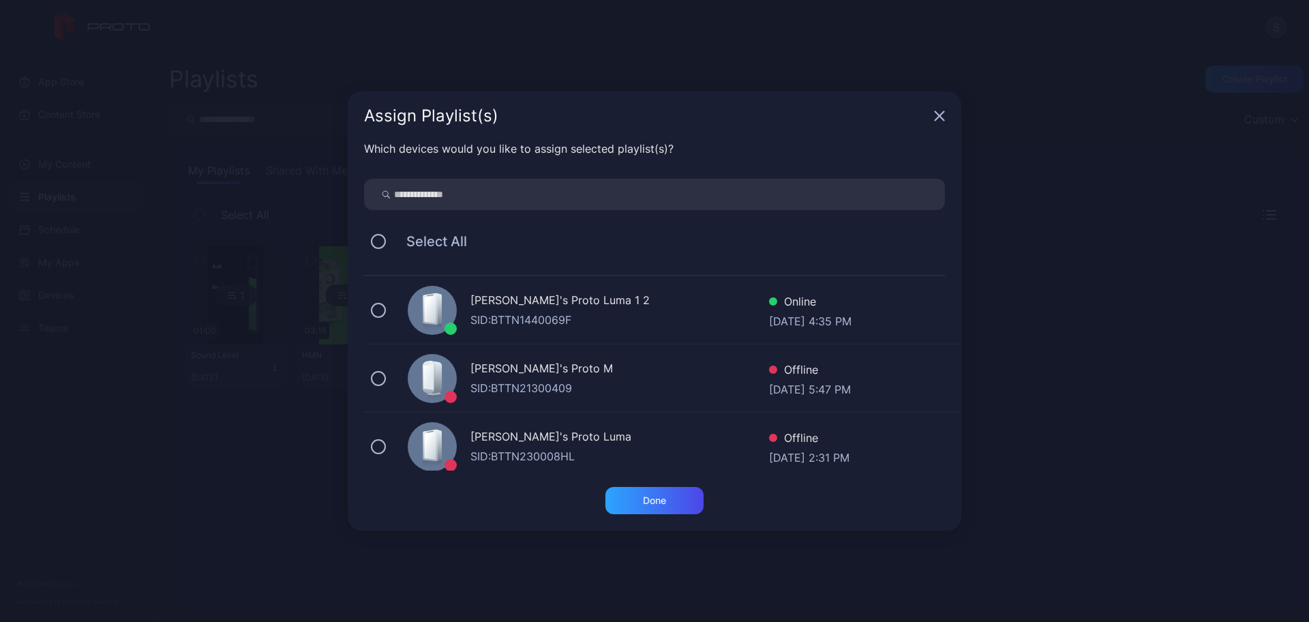
click at [451, 319] on div at bounding box center [432, 310] width 49 height 49
click at [650, 504] on div "Done" at bounding box center [654, 500] width 23 height 11
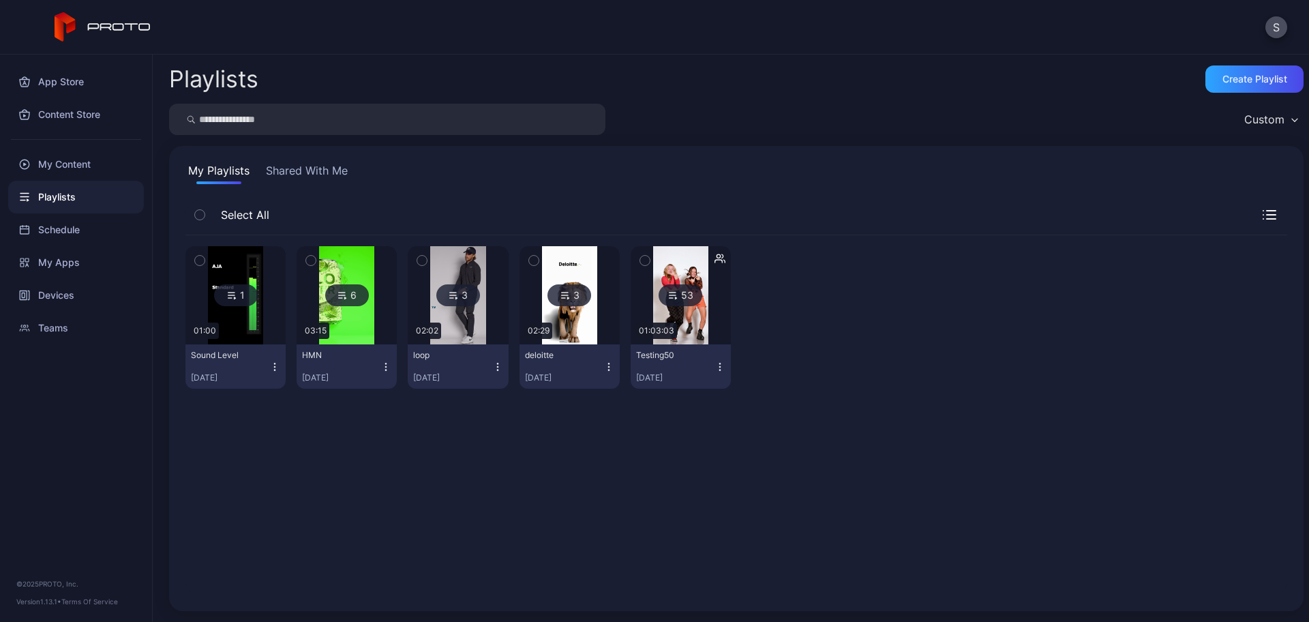
click at [239, 297] on div "1" at bounding box center [236, 295] width 44 height 22
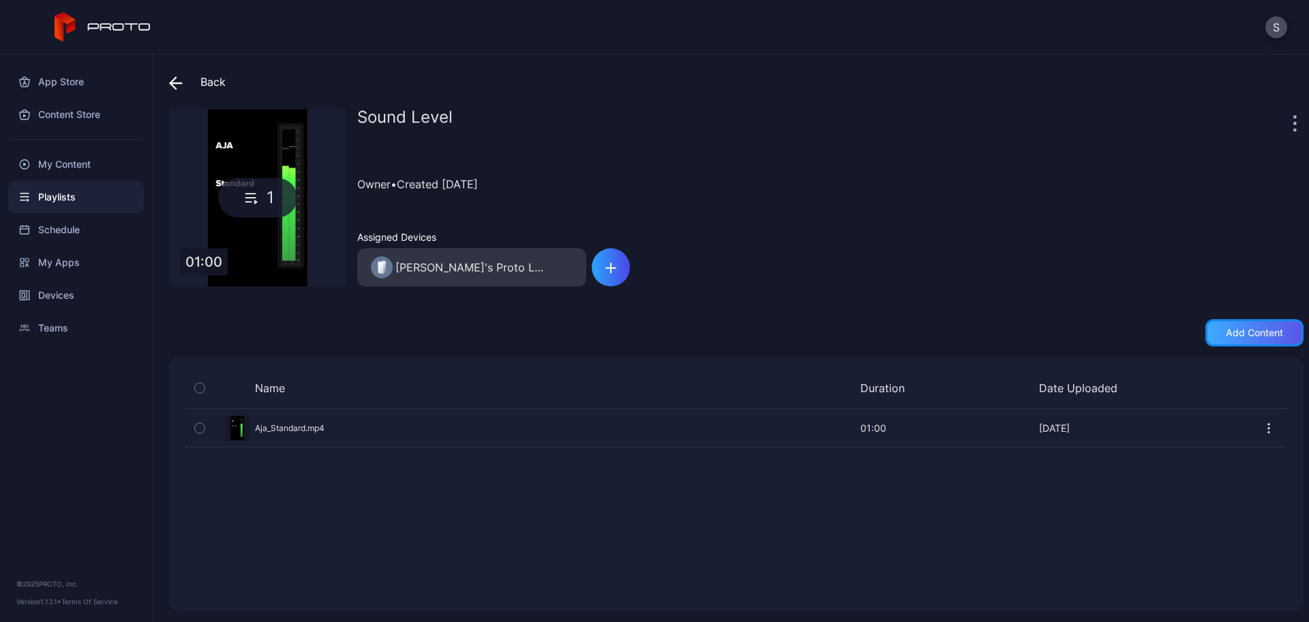
click at [1225, 337] on div "Add content" at bounding box center [1253, 332] width 57 height 11
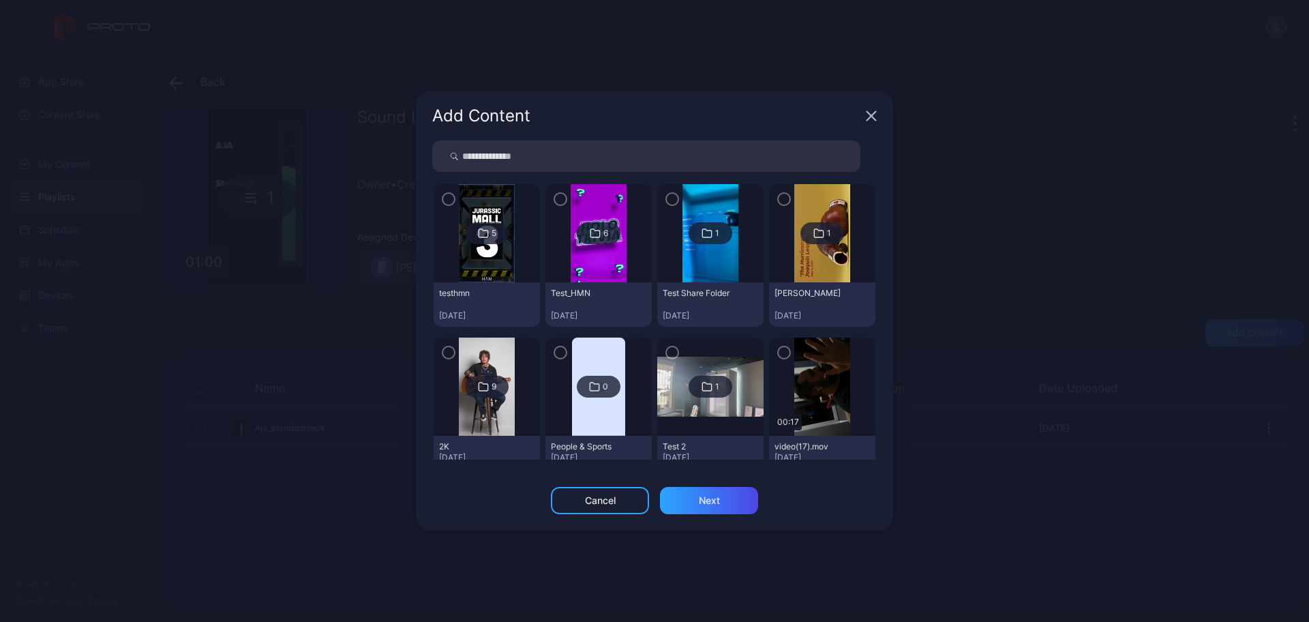
click at [579, 155] on input "search" at bounding box center [646, 155] width 428 height 31
type input "*****"
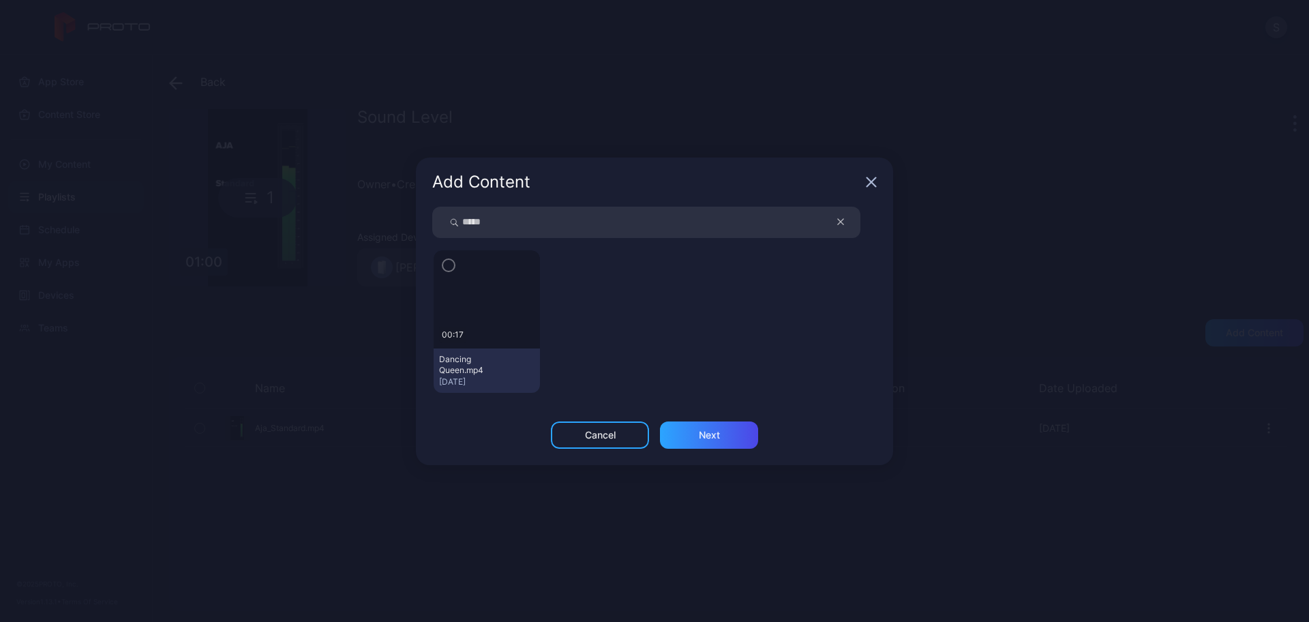
click at [448, 265] on icon "button" at bounding box center [448, 265] width 11 height 15
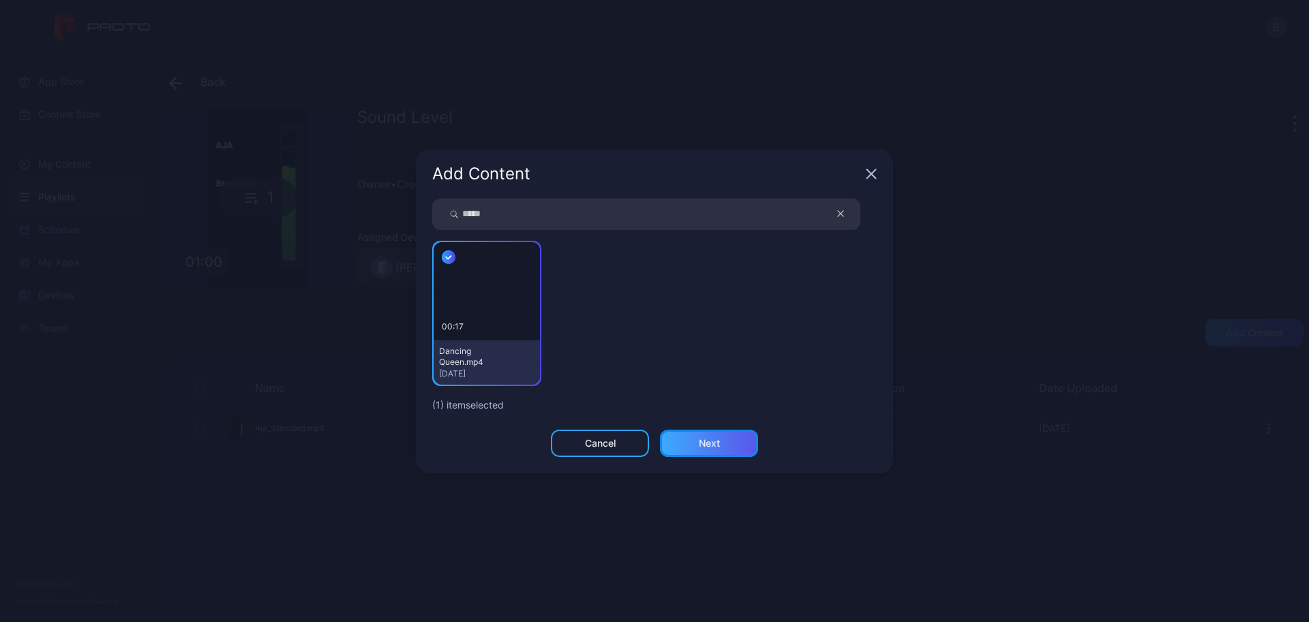
click at [682, 441] on div "Next" at bounding box center [709, 442] width 98 height 27
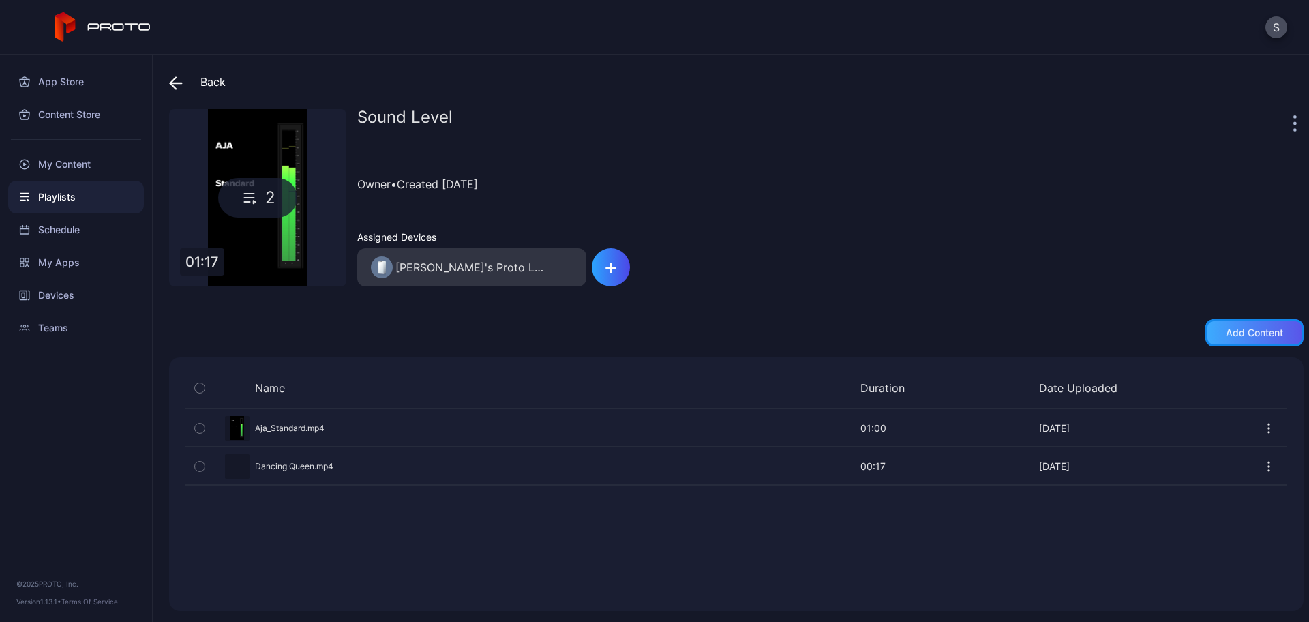
click at [1225, 333] on div "Add content" at bounding box center [1253, 332] width 57 height 11
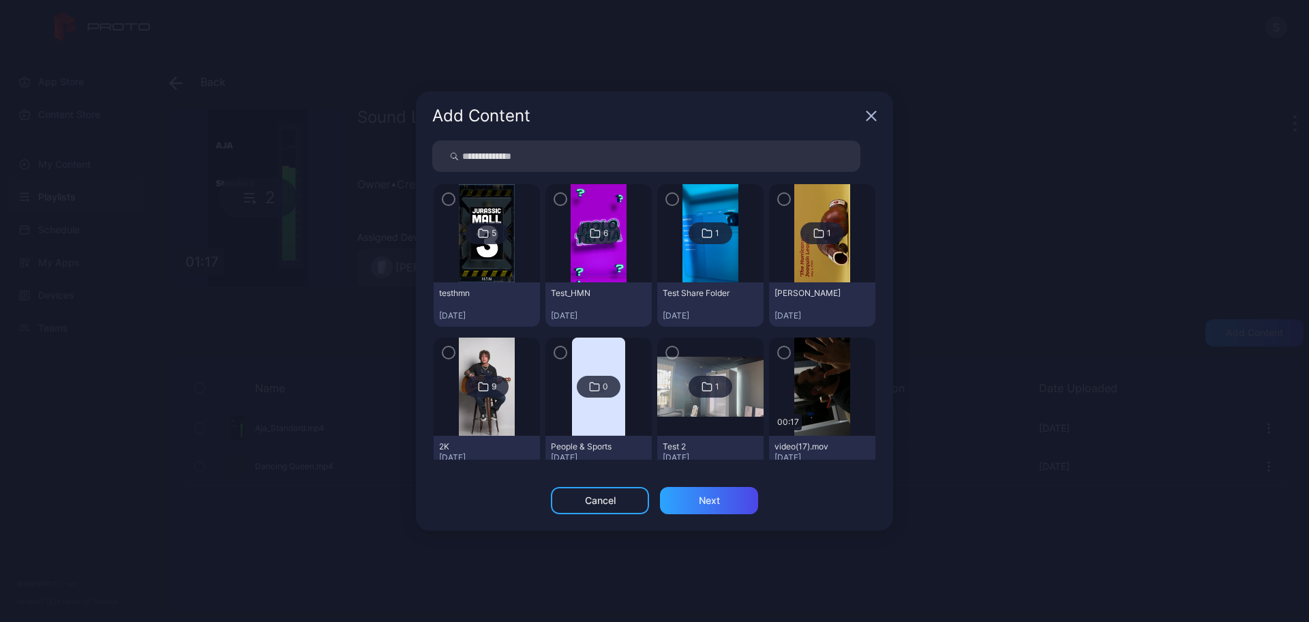
click at [606, 159] on input "search" at bounding box center [646, 155] width 428 height 31
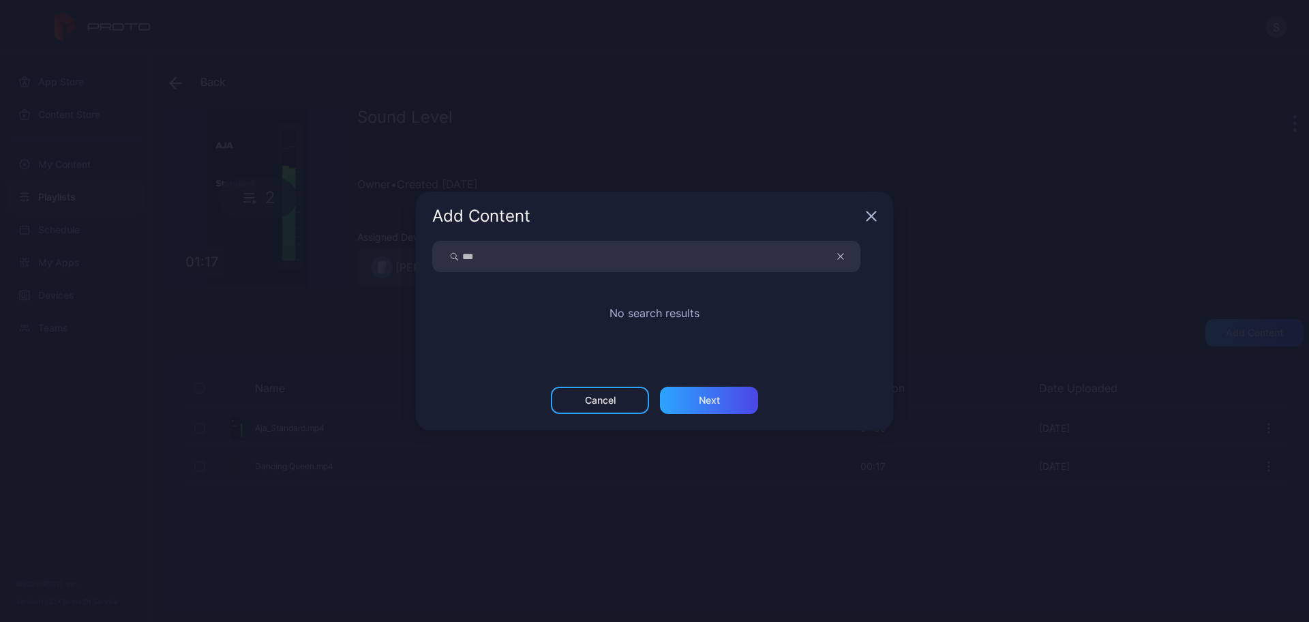
type input "***"
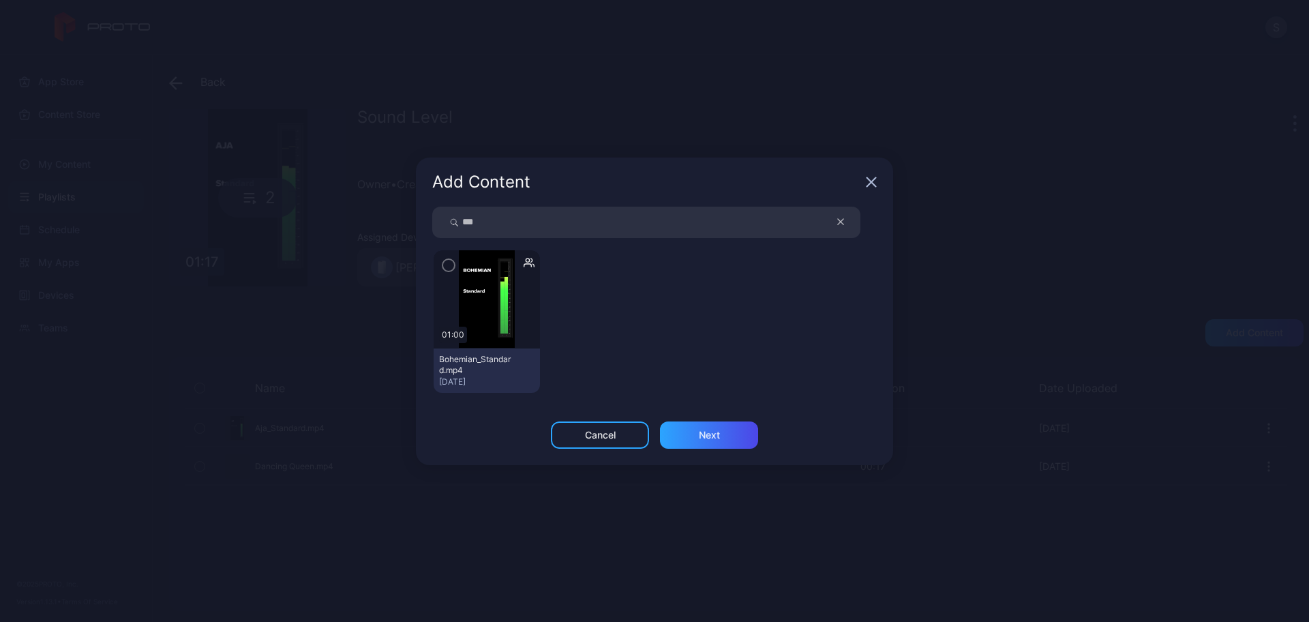
click at [450, 263] on icon "button" at bounding box center [448, 265] width 11 height 15
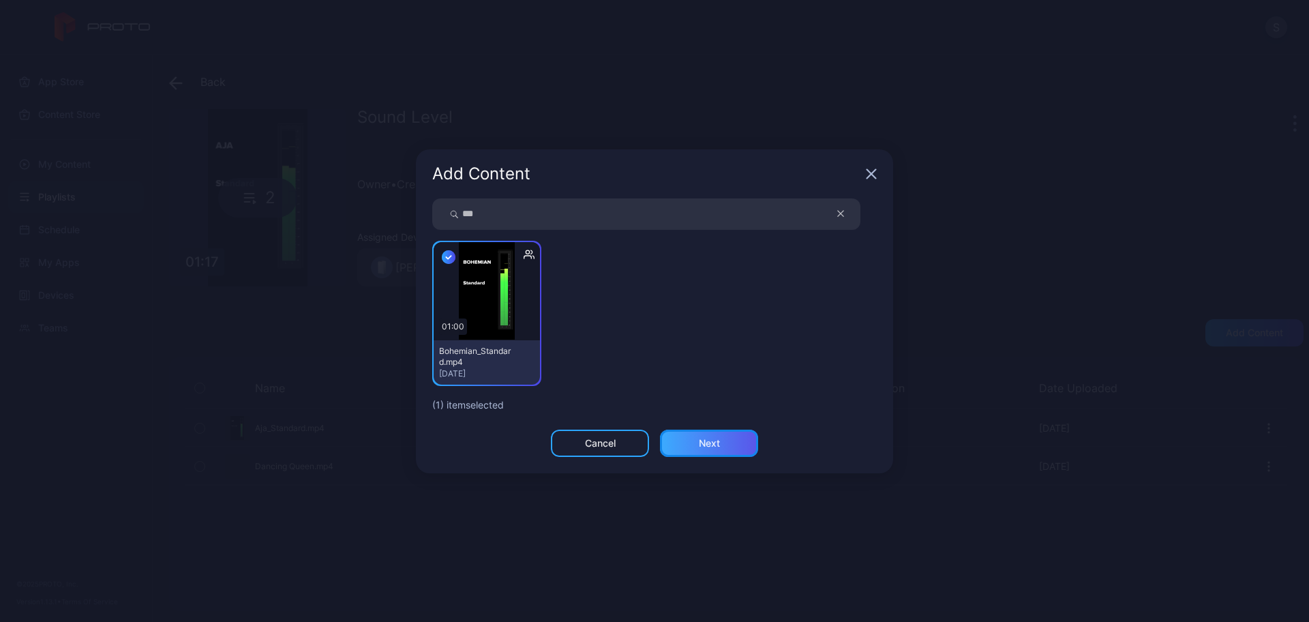
click at [693, 440] on div "Next" at bounding box center [709, 442] width 98 height 27
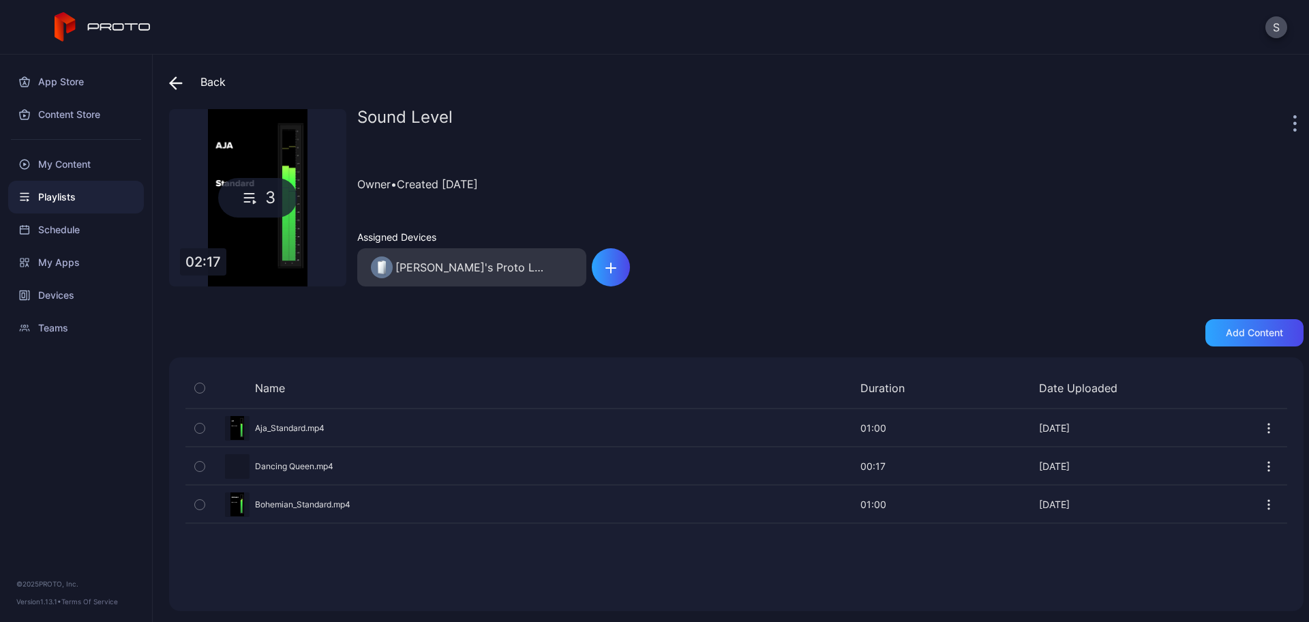
click at [183, 80] on span at bounding box center [179, 82] width 20 height 25
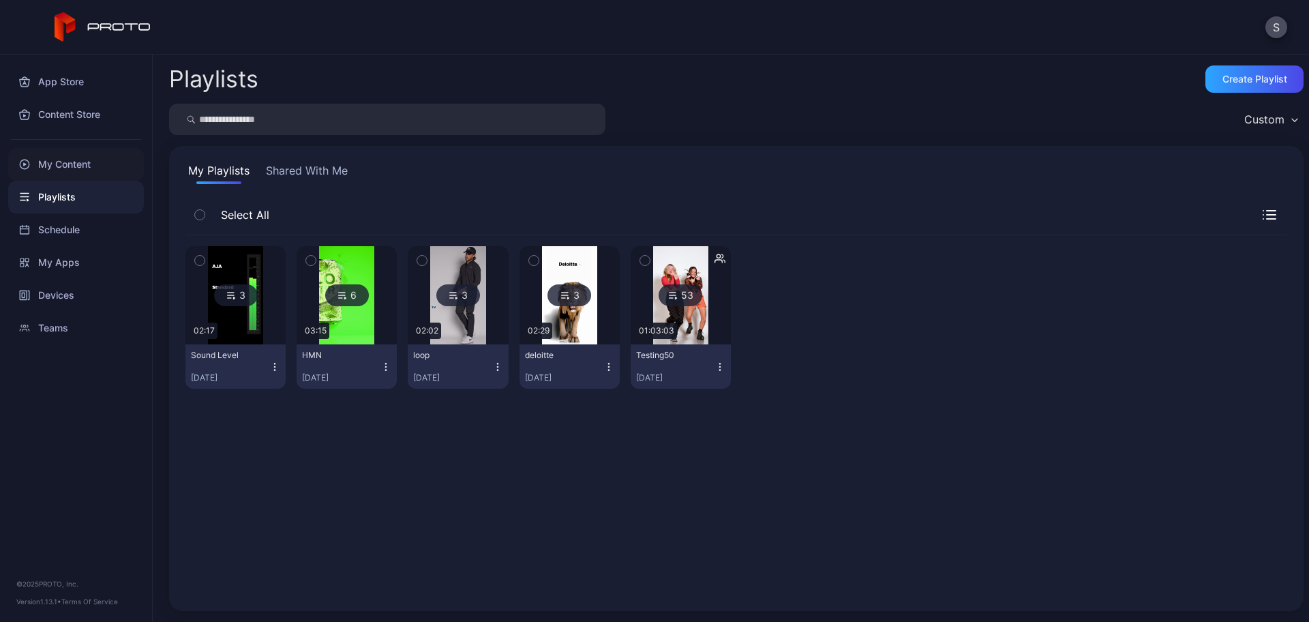
click at [50, 161] on div "My Content" at bounding box center [76, 164] width 136 height 33
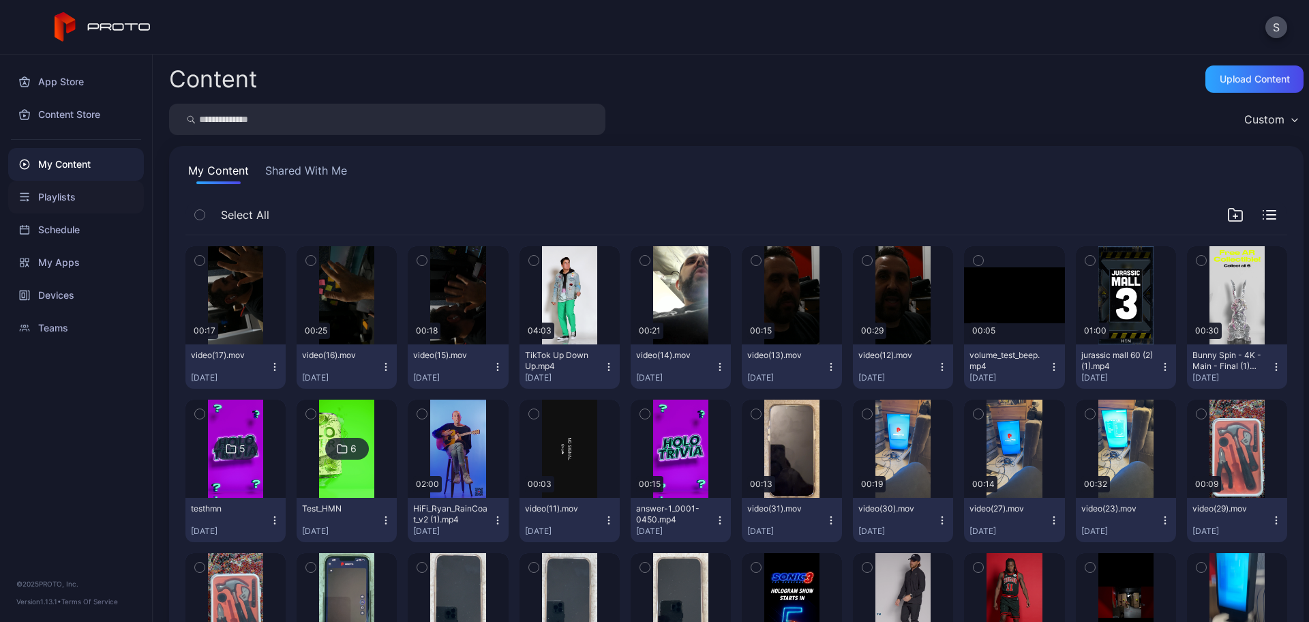
click at [68, 194] on div "Playlists" at bounding box center [76, 197] width 136 height 33
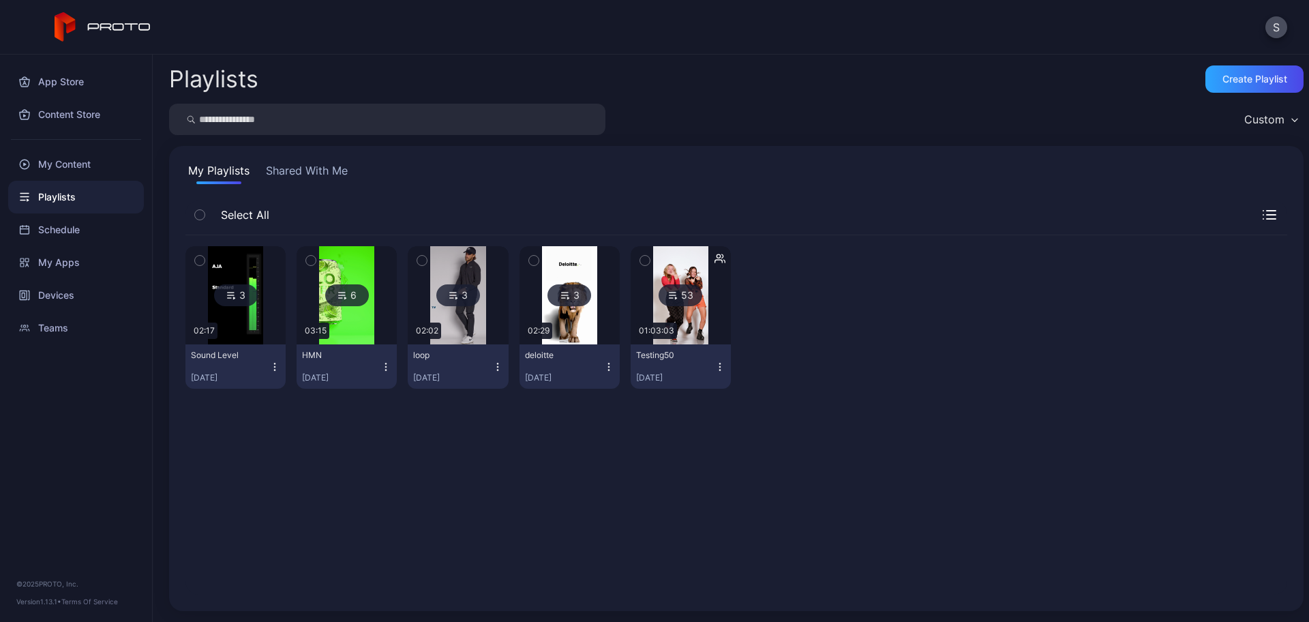
click at [224, 317] on img at bounding box center [235, 295] width 55 height 98
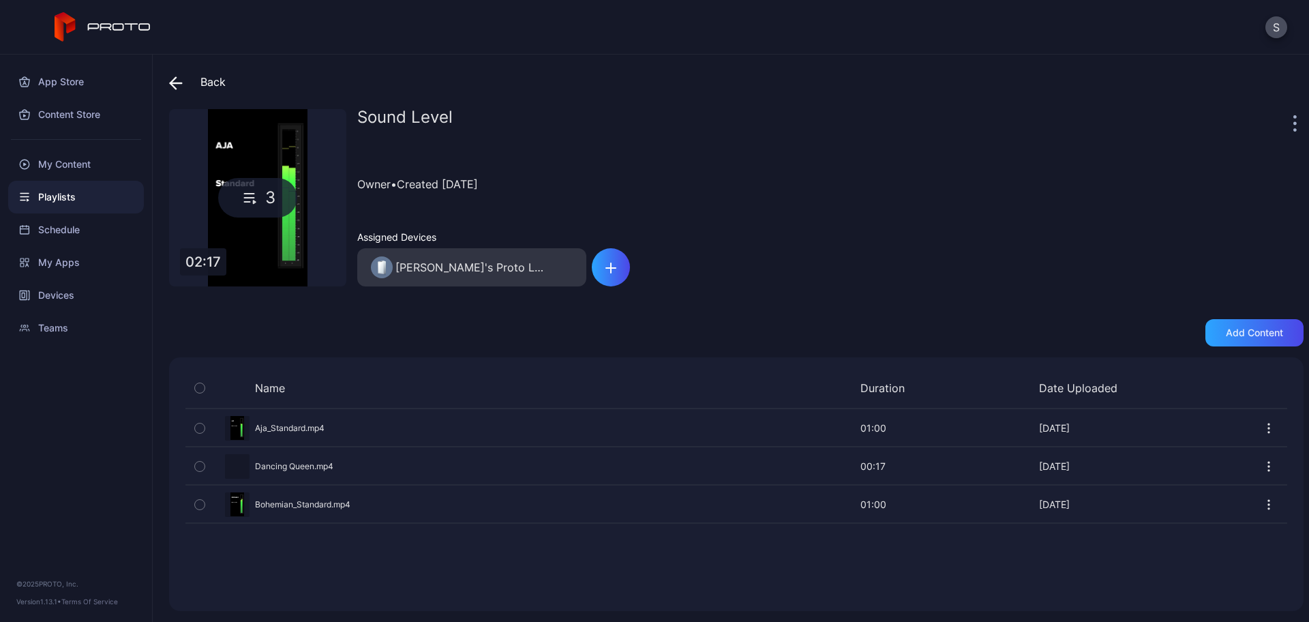
click at [1268, 466] on icon "button" at bounding box center [1268, 466] width 1 height 1
click at [1227, 551] on button "Delete" at bounding box center [1221, 552] width 116 height 44
click at [1262, 429] on icon "button" at bounding box center [1269, 428] width 14 height 14
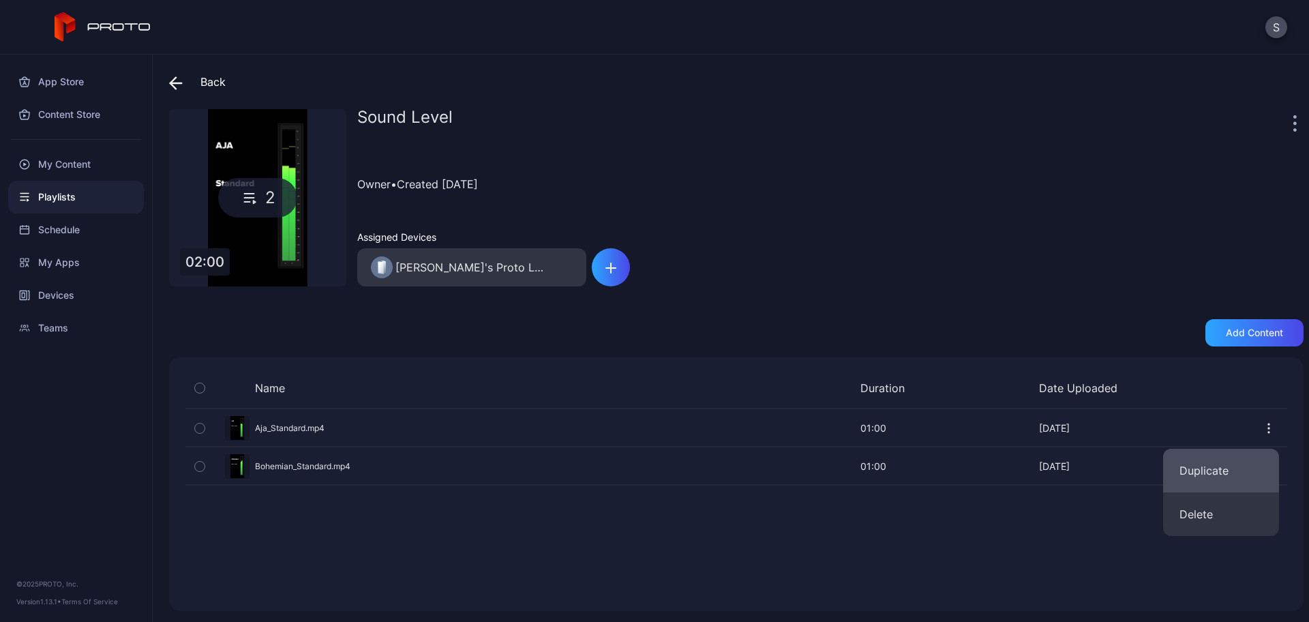
click at [1223, 466] on button "Duplicate" at bounding box center [1221, 470] width 116 height 44
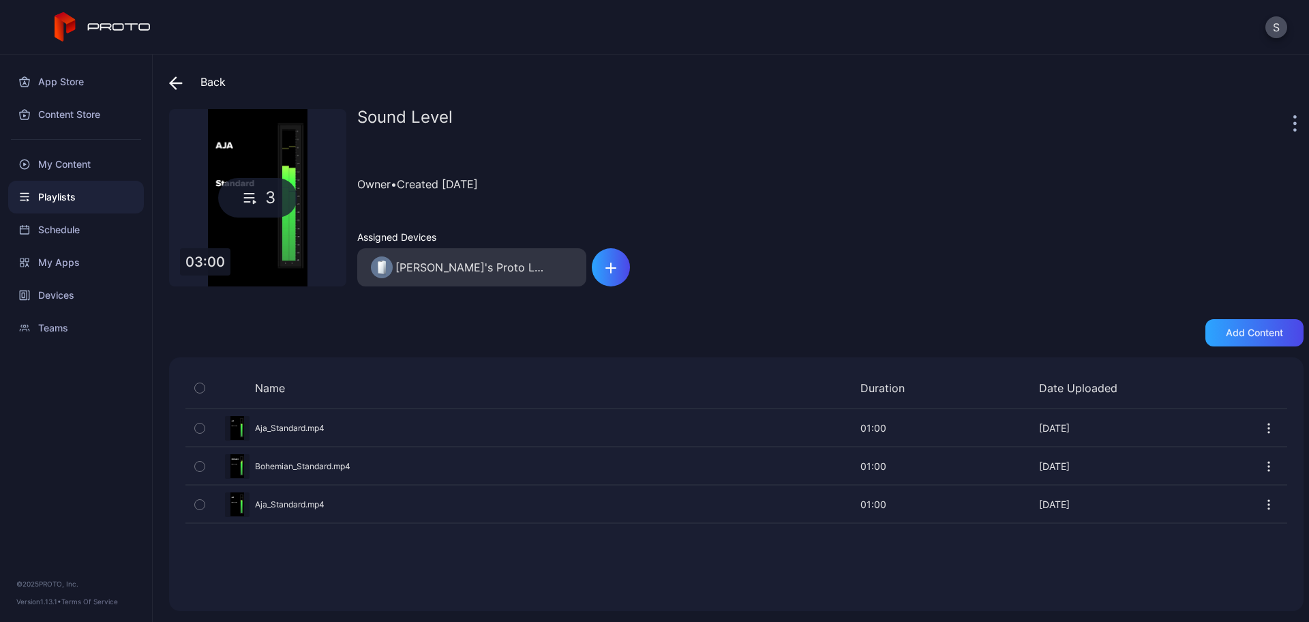
click at [184, 86] on span at bounding box center [179, 82] width 20 height 25
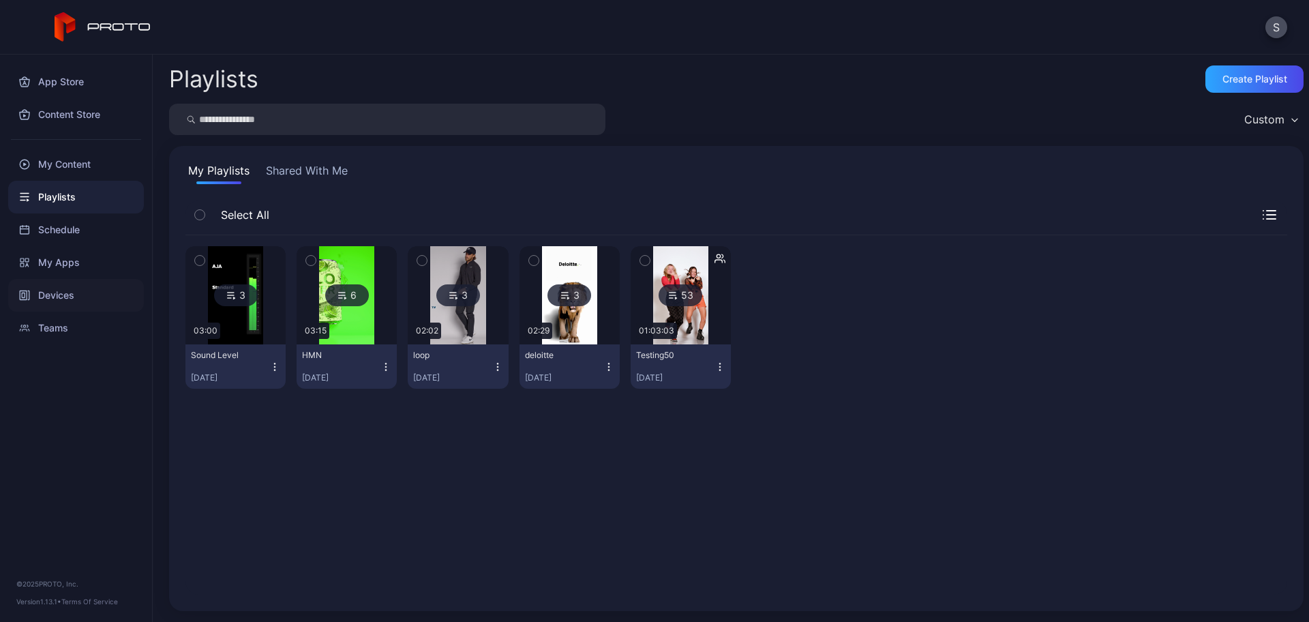
click at [61, 290] on div "Devices" at bounding box center [76, 295] width 136 height 33
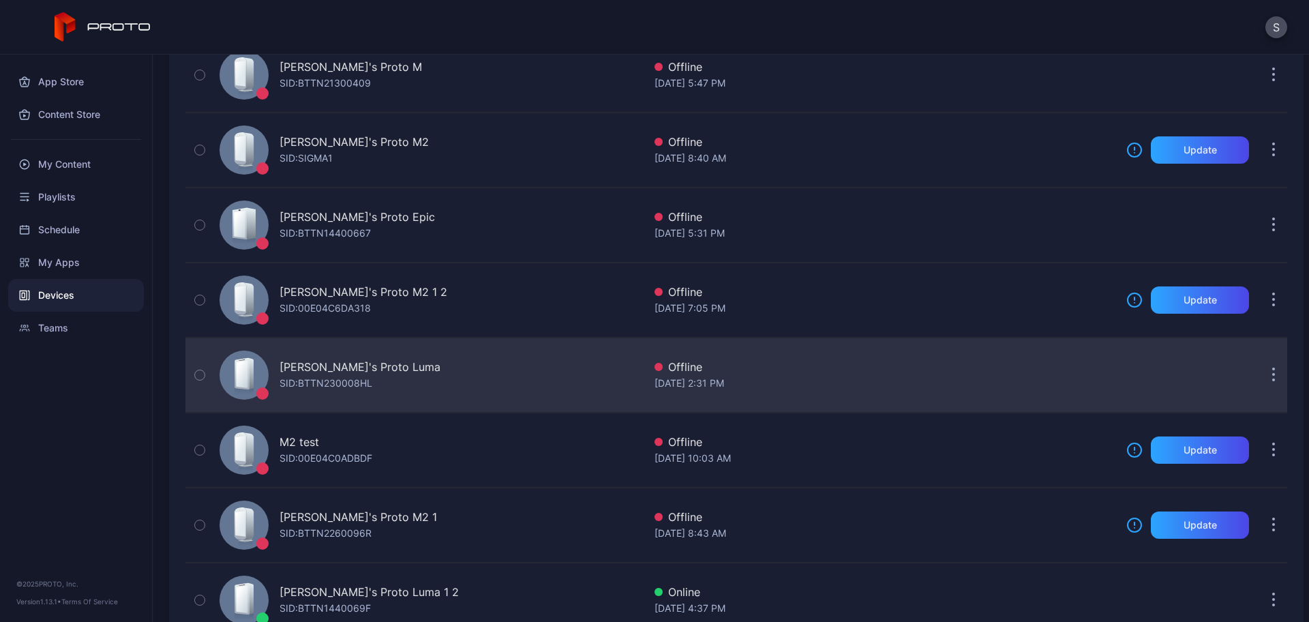
scroll to position [534, 0]
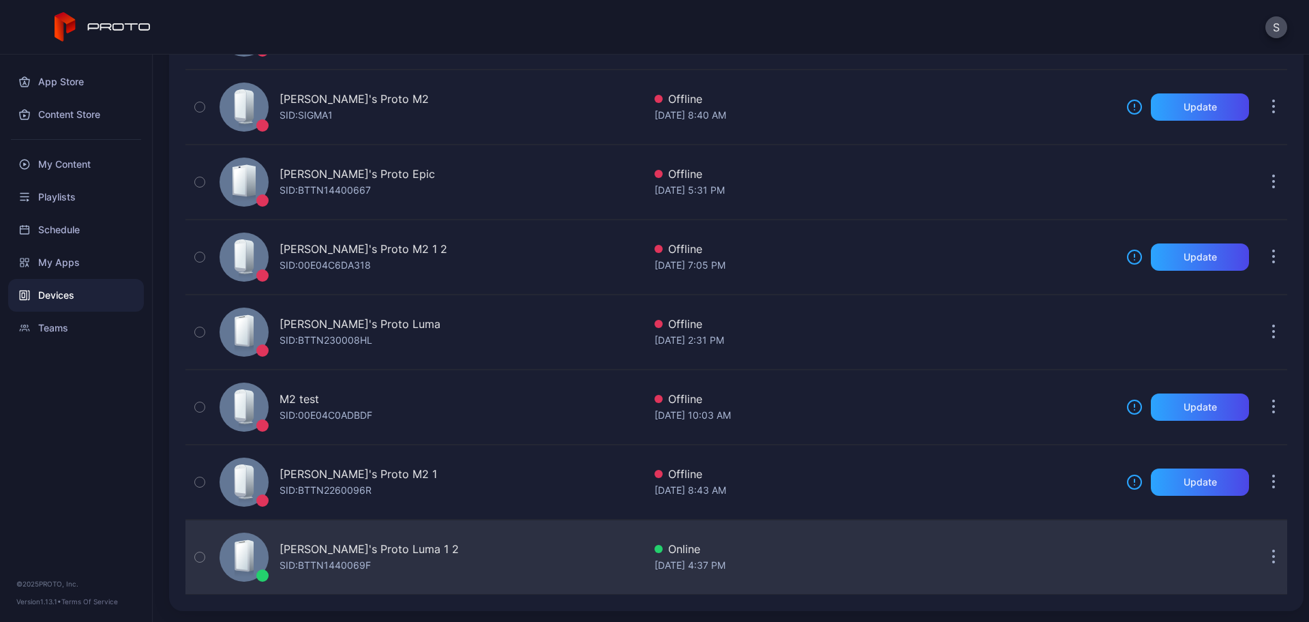
click at [348, 544] on div "Stoyan's Proto Luma 1 2" at bounding box center [368, 548] width 179 height 16
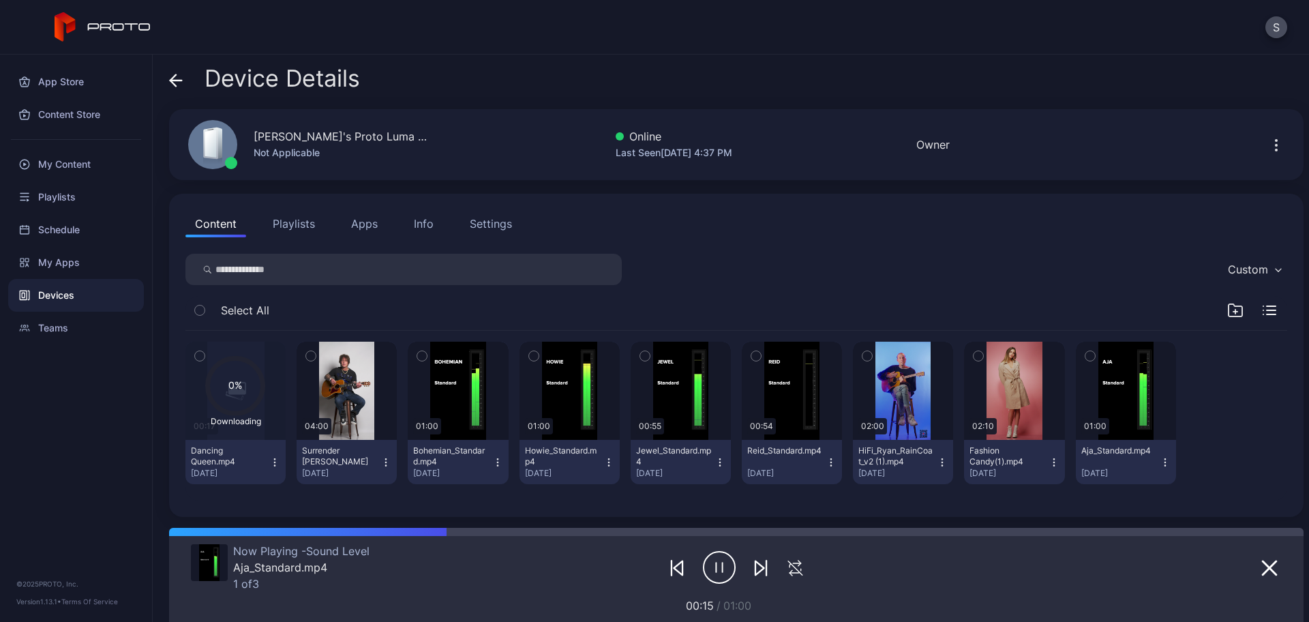
click at [275, 462] on icon "button" at bounding box center [275, 461] width 1 height 1
click at [245, 516] on button "Unassign" at bounding box center [235, 513] width 116 height 44
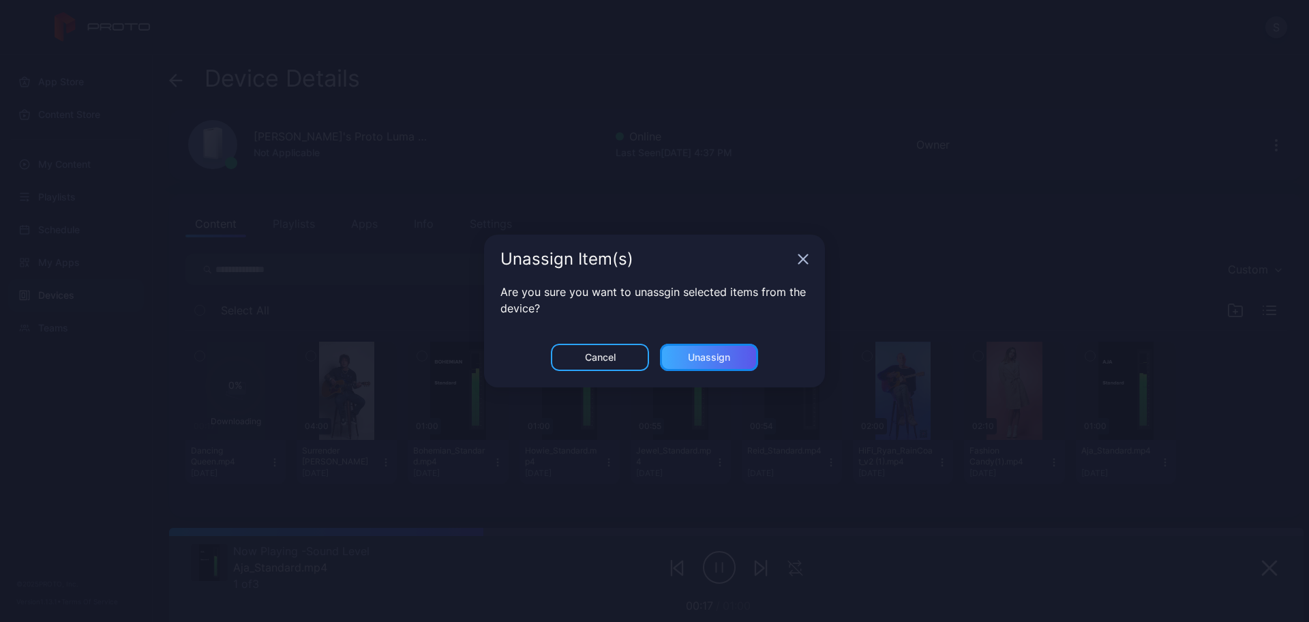
click at [689, 357] on div "Unassign" at bounding box center [709, 357] width 42 height 11
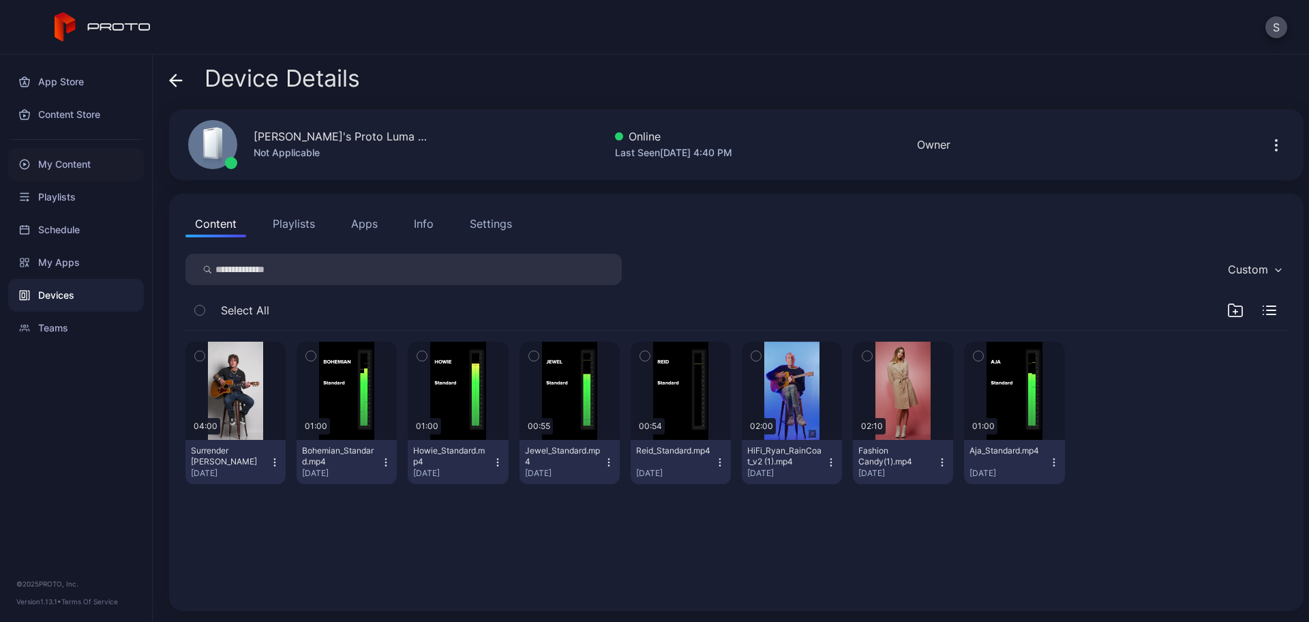
click at [59, 170] on div "My Content" at bounding box center [76, 164] width 136 height 33
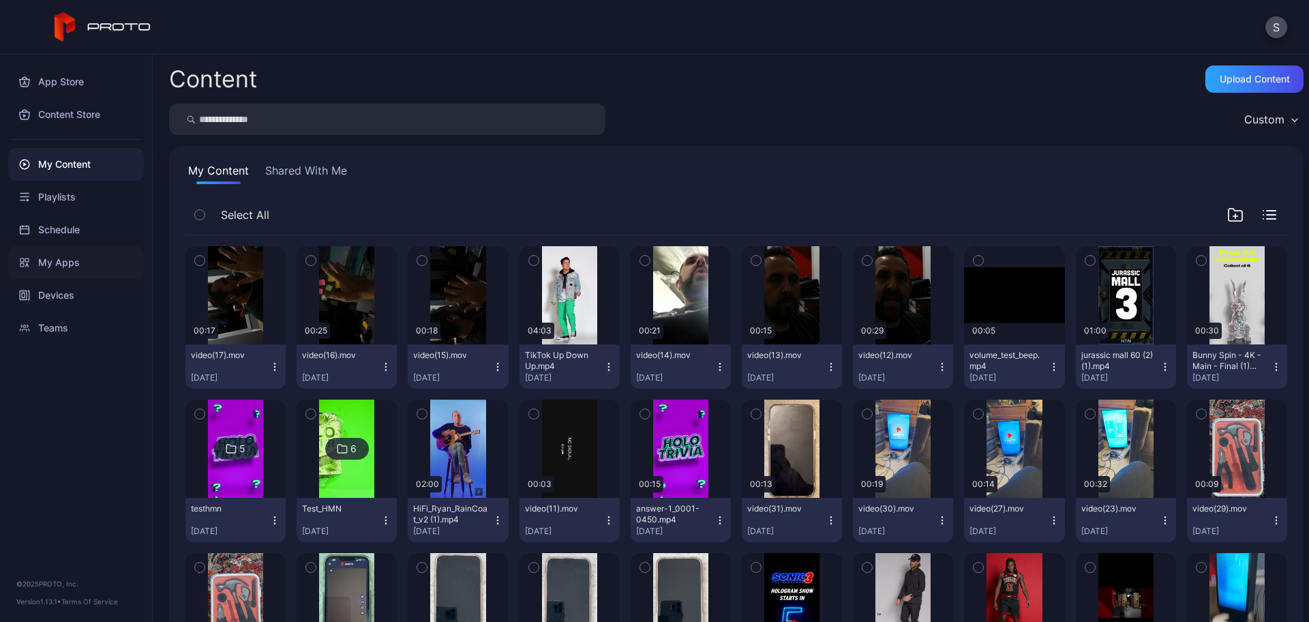
click at [67, 266] on div "My Apps" at bounding box center [76, 262] width 136 height 33
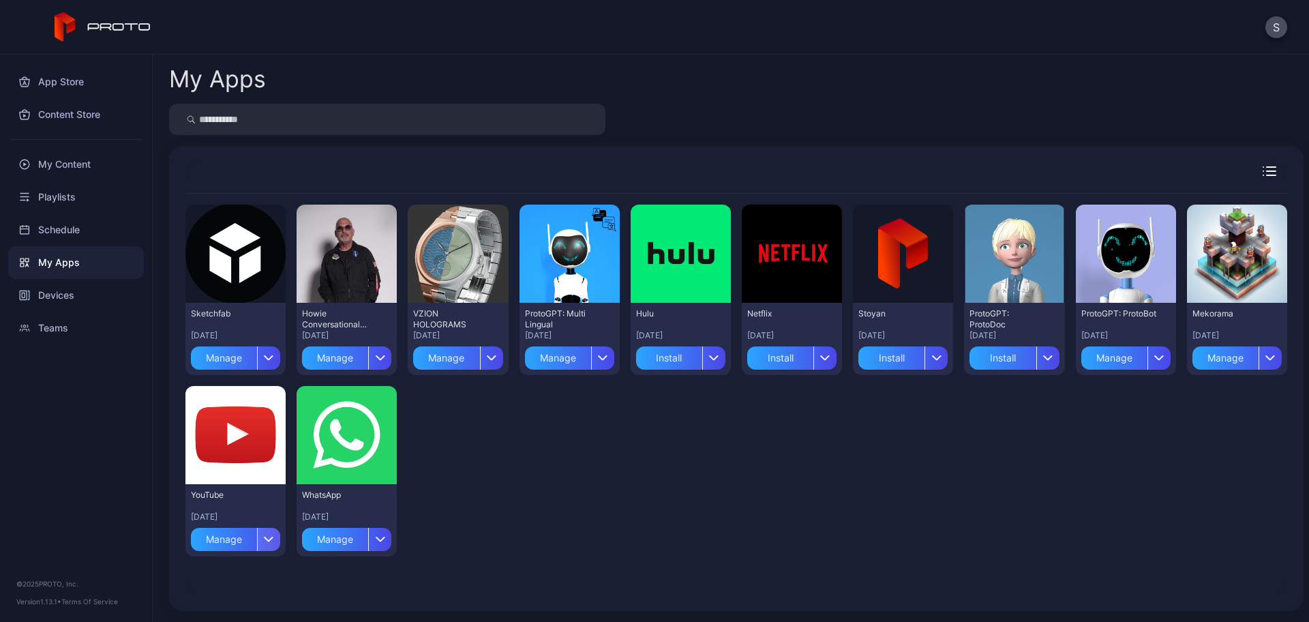
click at [264, 541] on icon "button" at bounding box center [269, 538] width 10 height 5
click at [229, 448] on button "Install" at bounding box center [235, 450] width 116 height 44
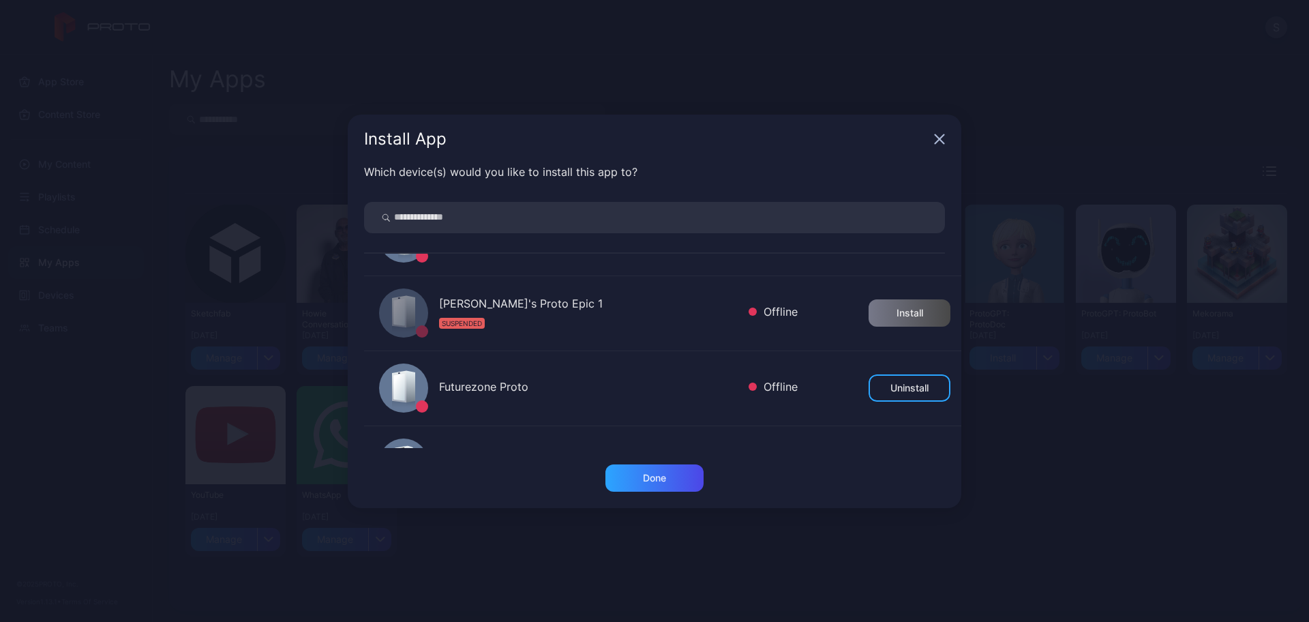
scroll to position [440, 0]
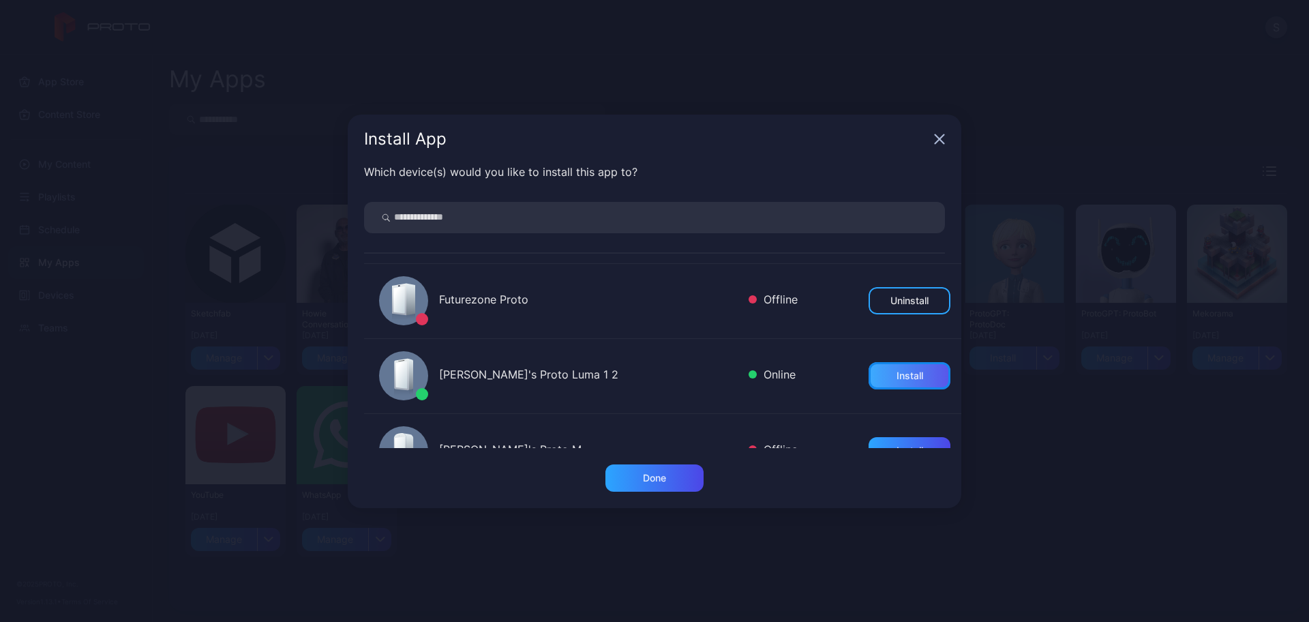
click at [900, 376] on div "Install" at bounding box center [909, 375] width 27 height 11
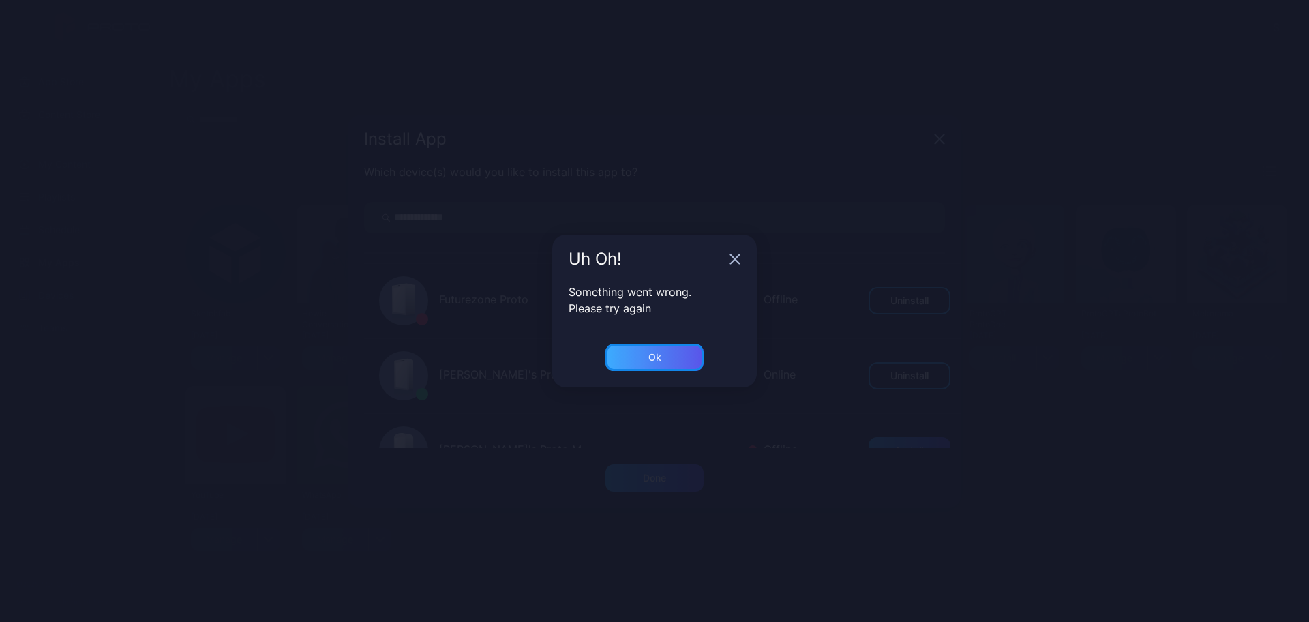
click at [666, 365] on div "Ok" at bounding box center [654, 357] width 98 height 27
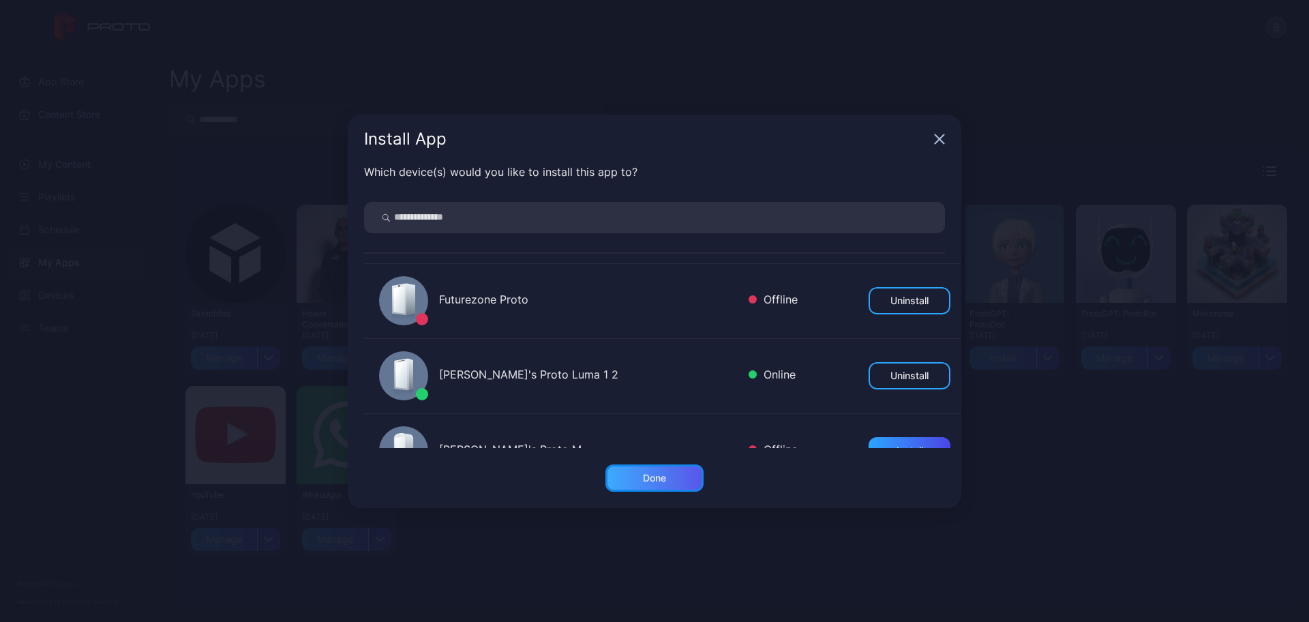
click at [673, 472] on div "Done" at bounding box center [654, 477] width 98 height 27
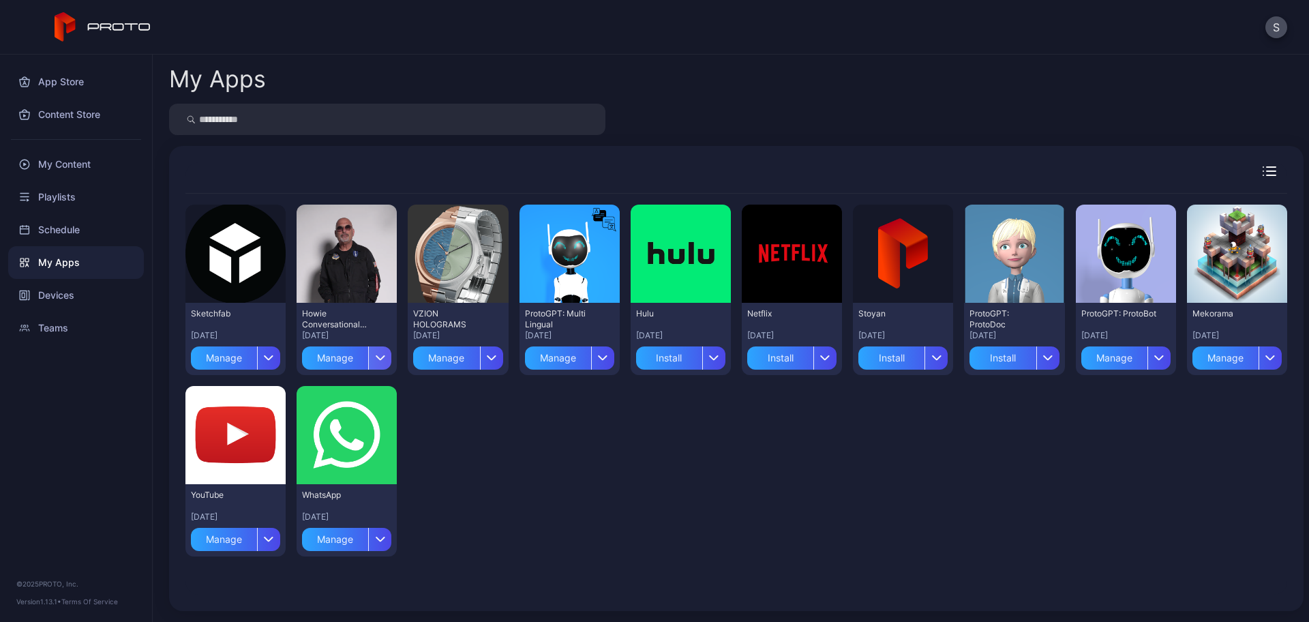
click at [371, 352] on div "button" at bounding box center [379, 357] width 23 height 23
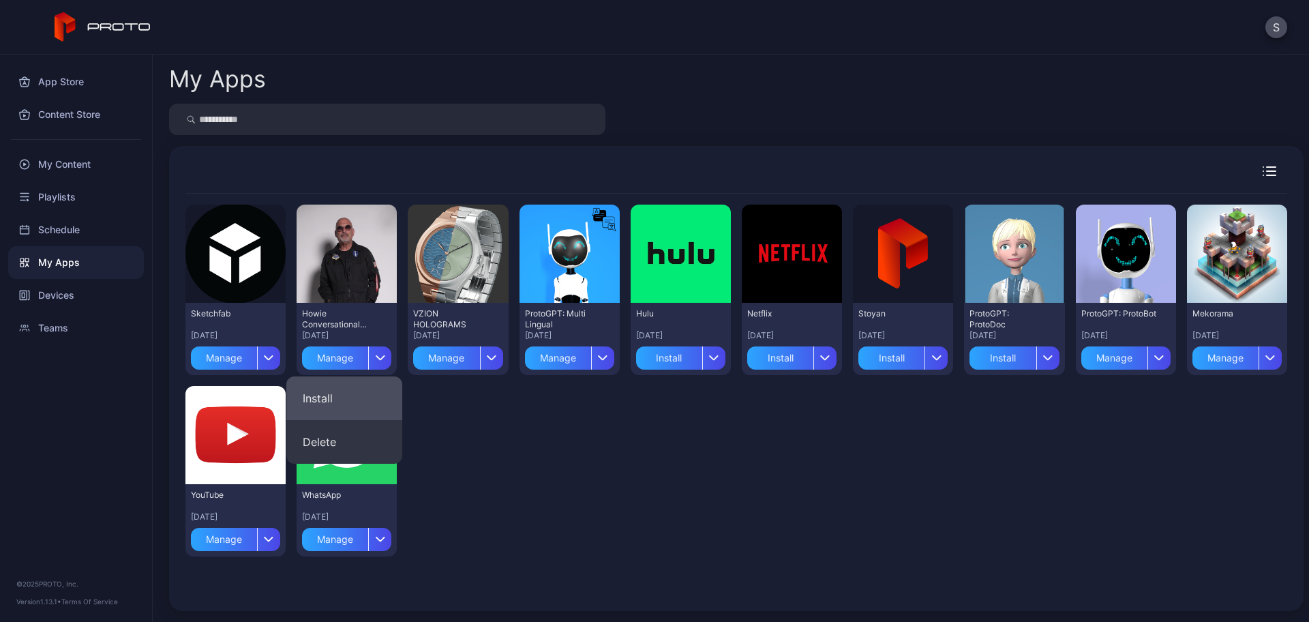
click at [333, 392] on button "Install" at bounding box center [344, 398] width 116 height 44
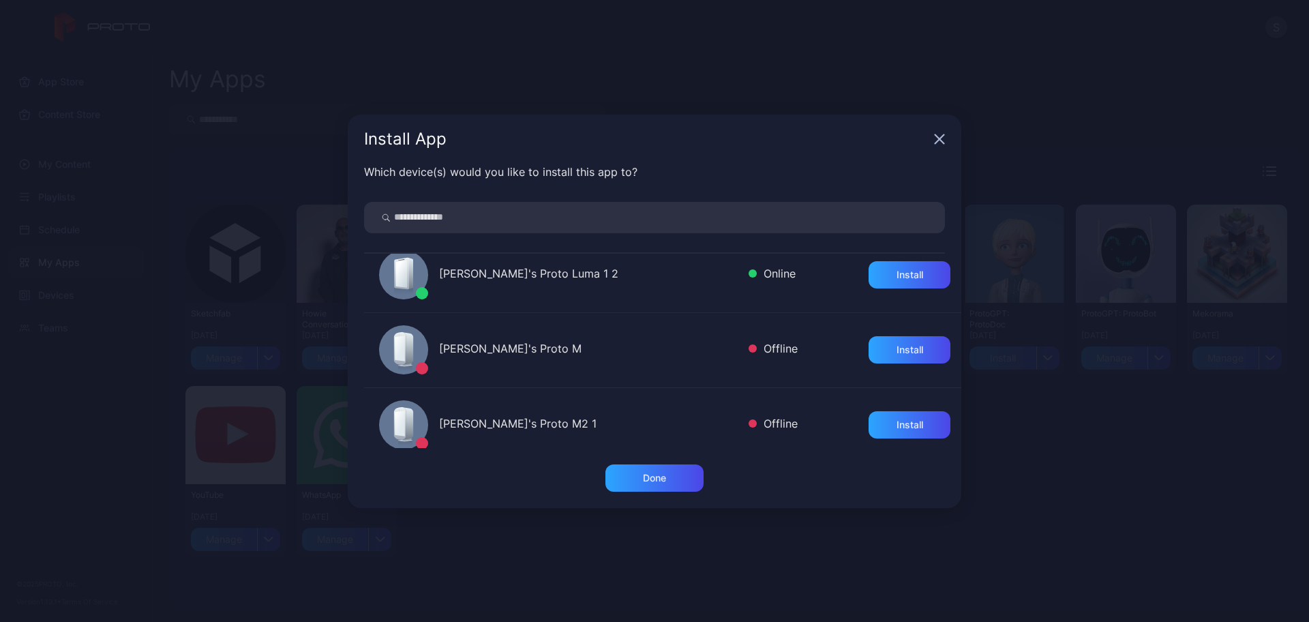
scroll to position [511, 0]
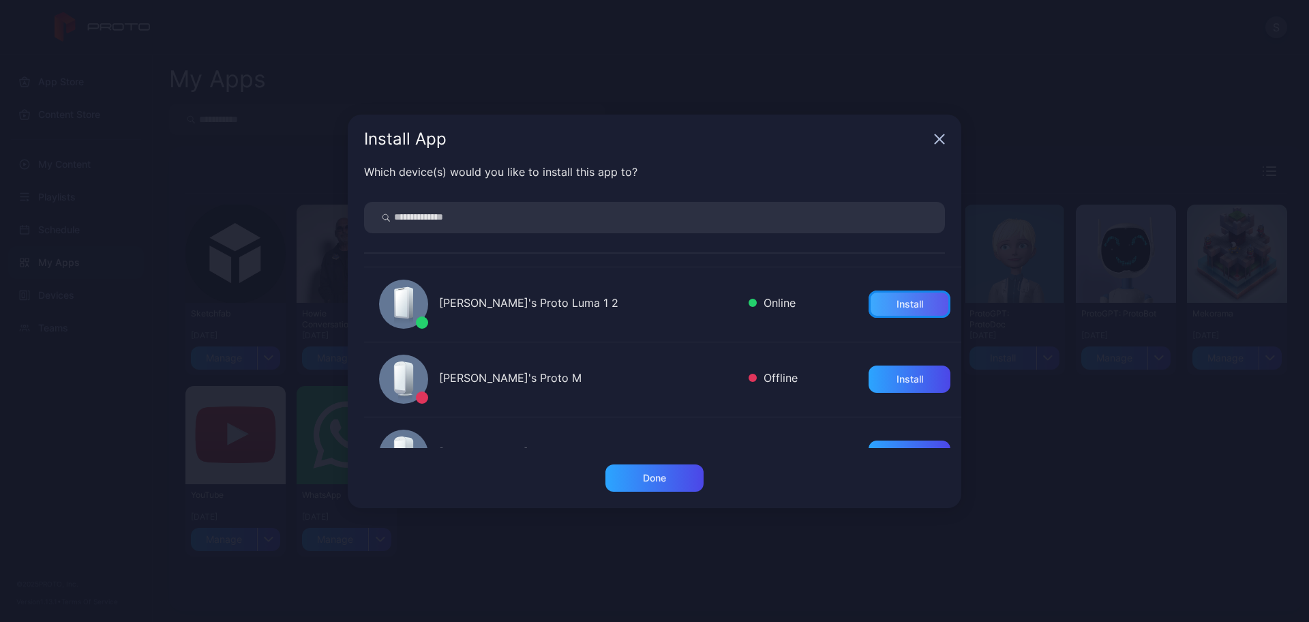
click at [874, 304] on div "Install" at bounding box center [909, 303] width 82 height 27
click at [652, 487] on div "Done" at bounding box center [654, 477] width 98 height 27
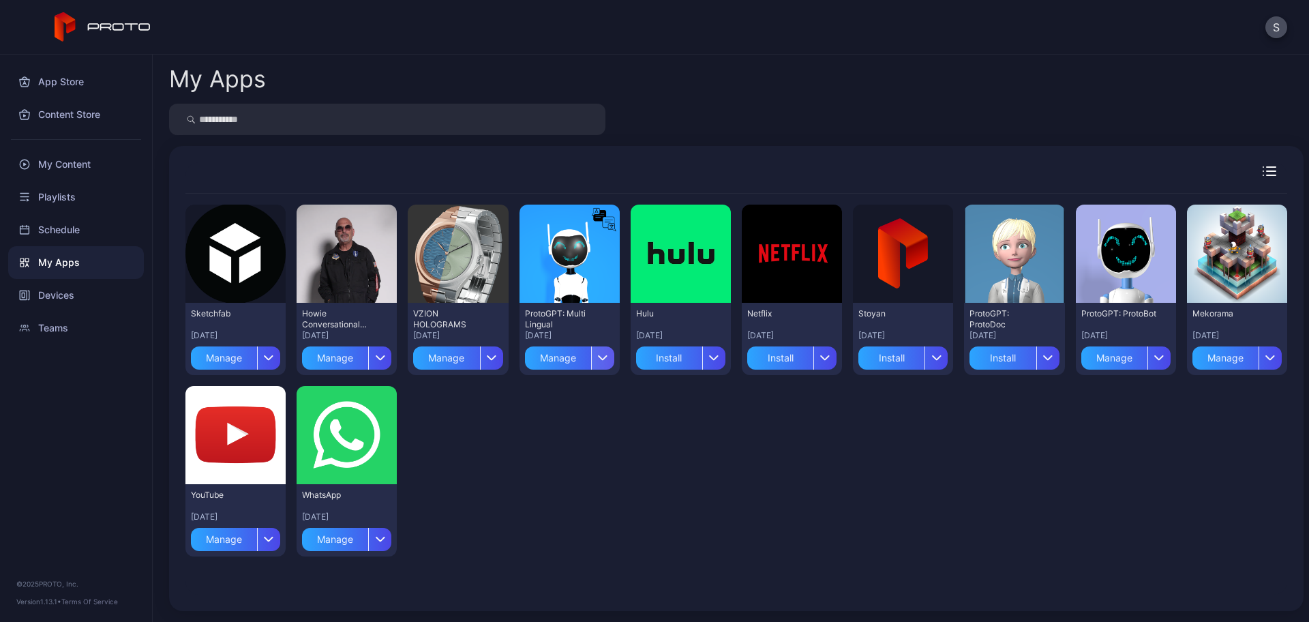
click at [598, 354] on icon "button" at bounding box center [603, 356] width 10 height 5
click at [573, 395] on button "Install" at bounding box center [564, 398] width 116 height 44
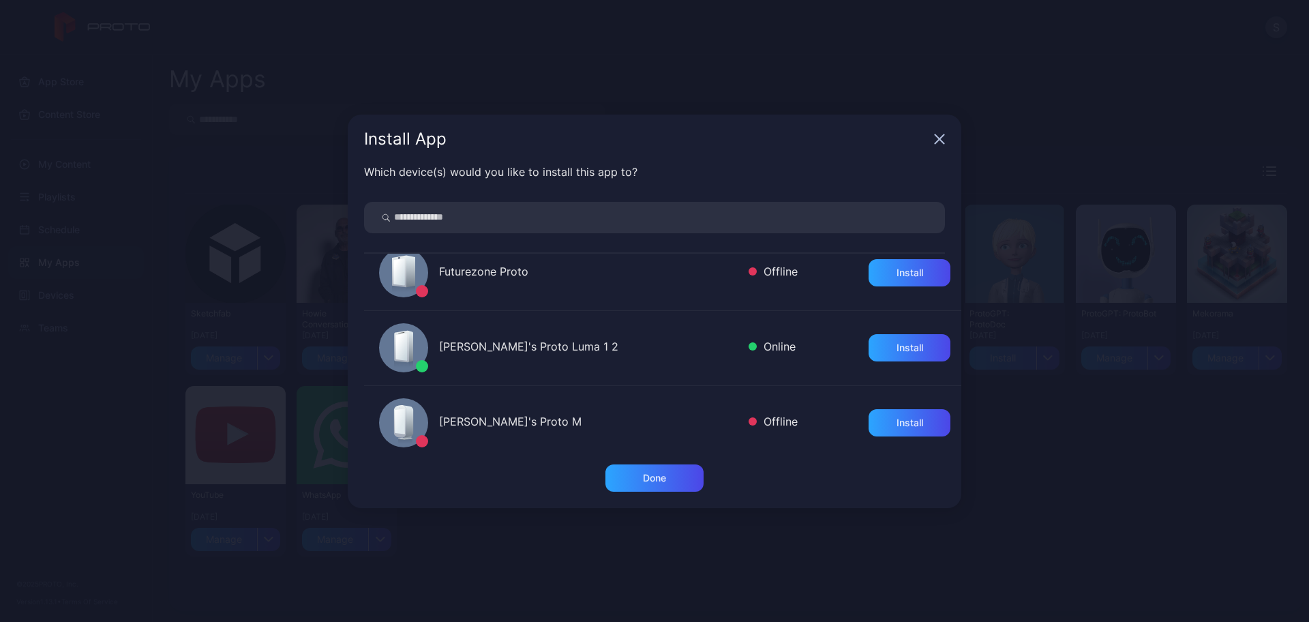
scroll to position [440, 0]
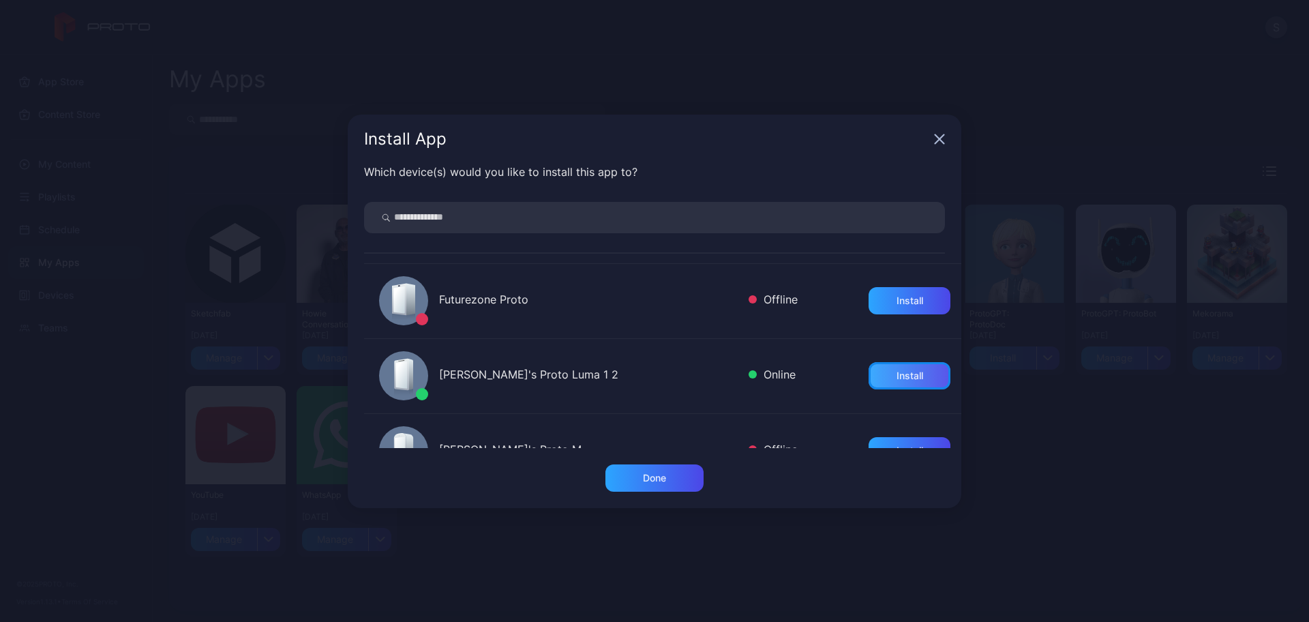
click at [873, 376] on div "Install" at bounding box center [909, 375] width 82 height 27
click at [670, 472] on div "Done" at bounding box center [654, 477] width 98 height 27
